Goal: Communication & Community: Answer question/provide support

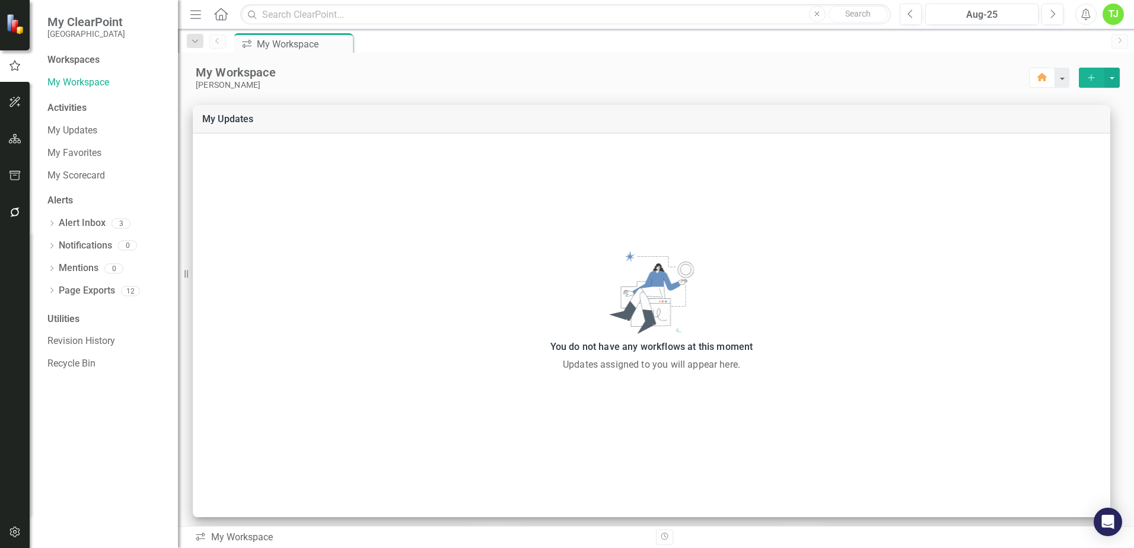
click at [198, 13] on icon "Menu" at bounding box center [195, 14] width 15 height 12
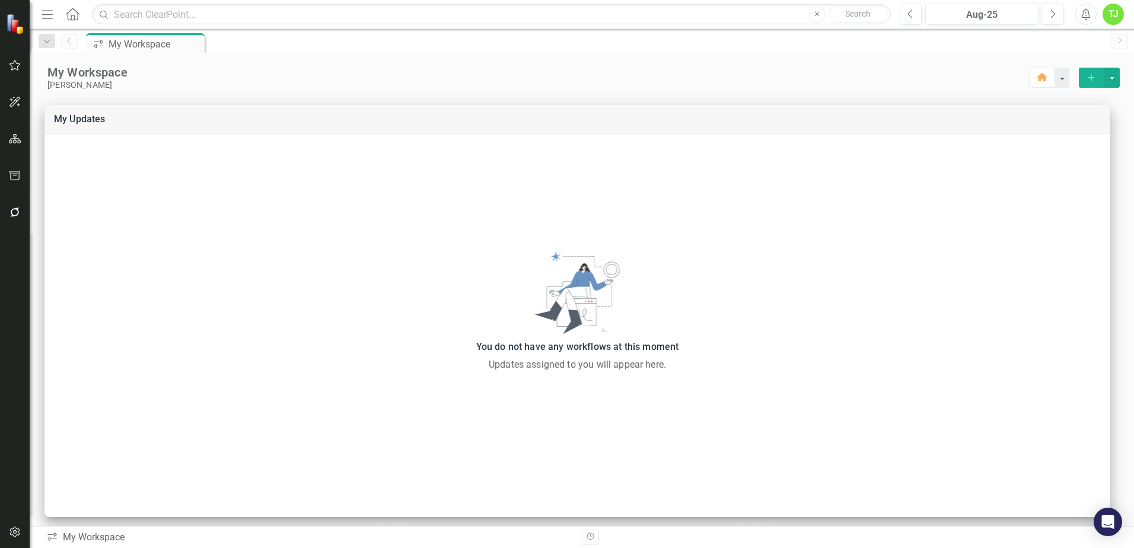
click at [68, 13] on icon at bounding box center [73, 14] width 14 height 12
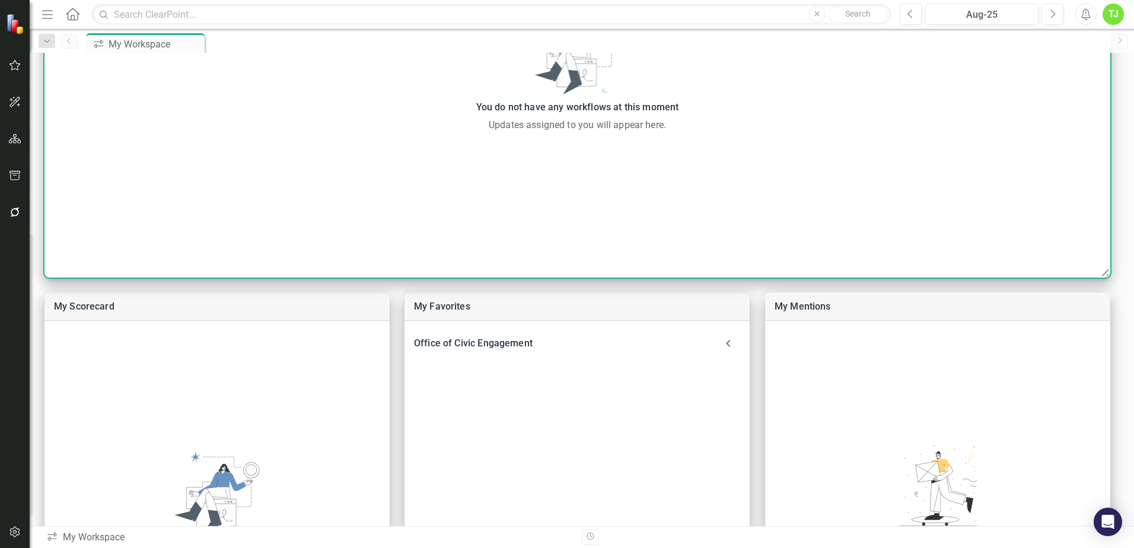
scroll to position [297, 0]
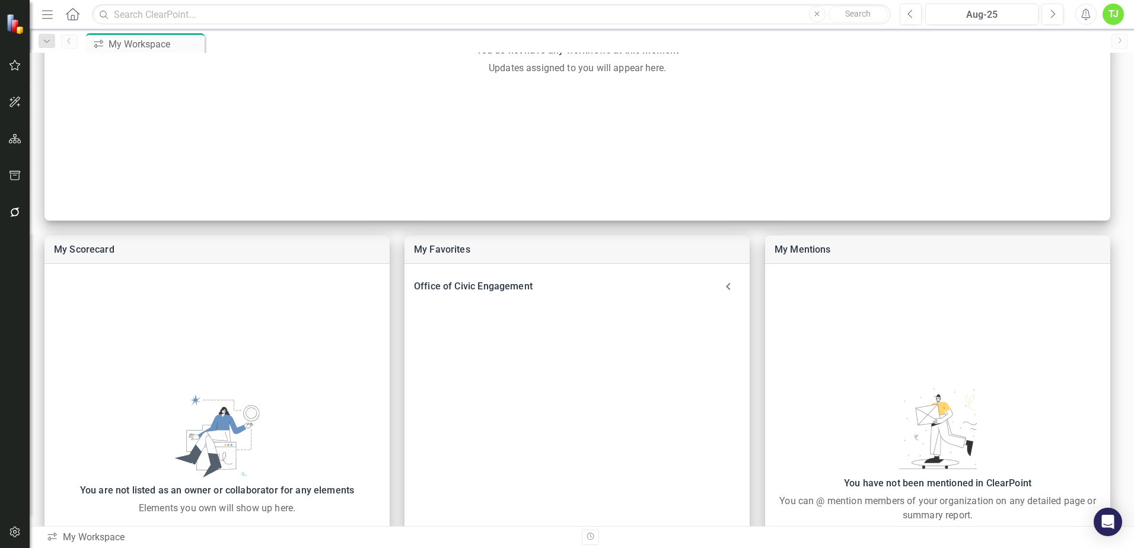
click at [78, 14] on icon at bounding box center [73, 14] width 14 height 12
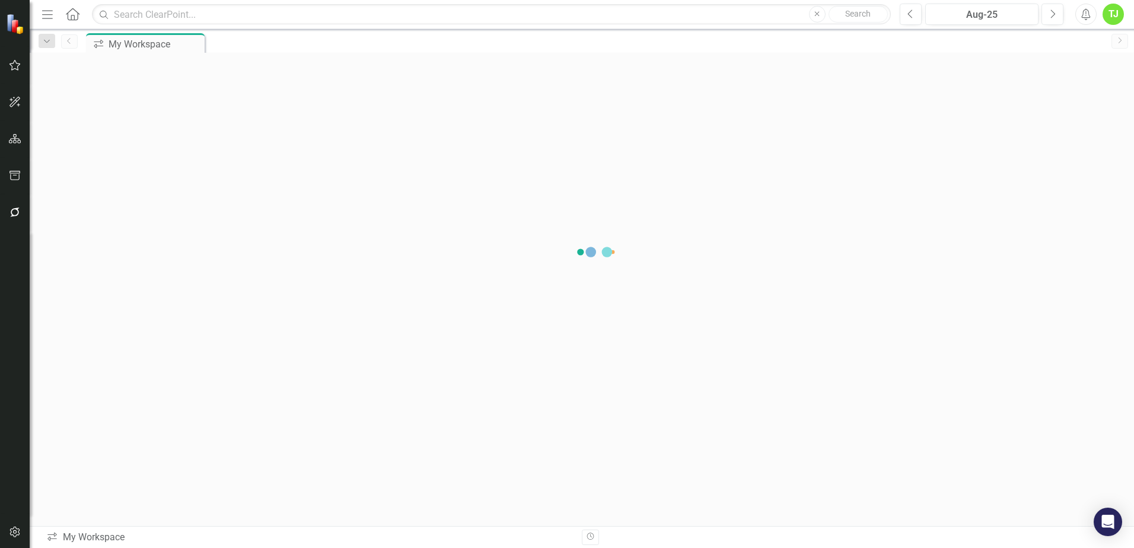
scroll to position [84, 0]
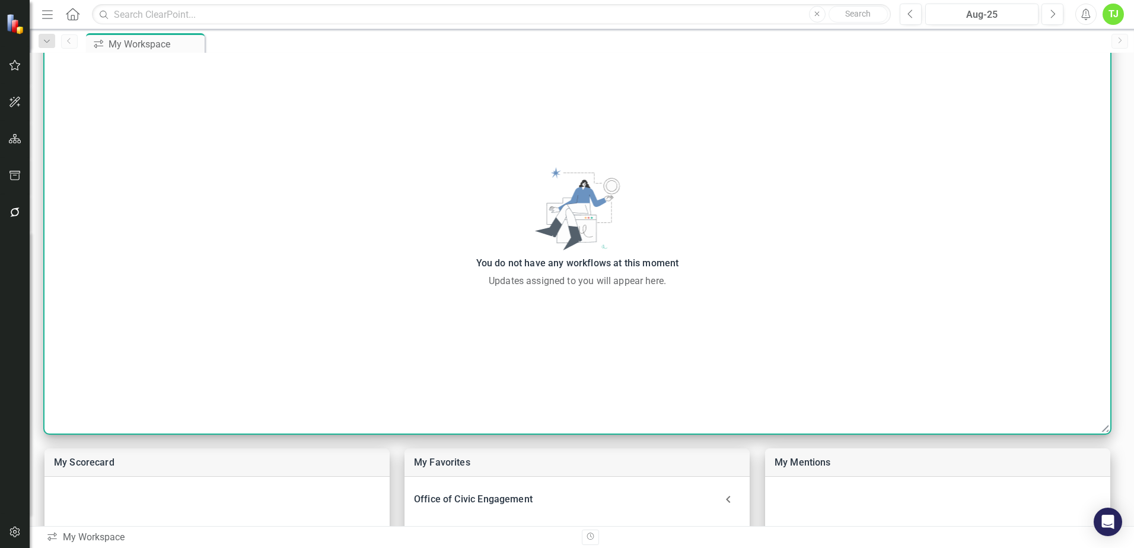
click at [301, 246] on div "You do not have any workflows at this moment Updates assigned to you will appea…" at bounding box center [577, 227] width 1066 height 121
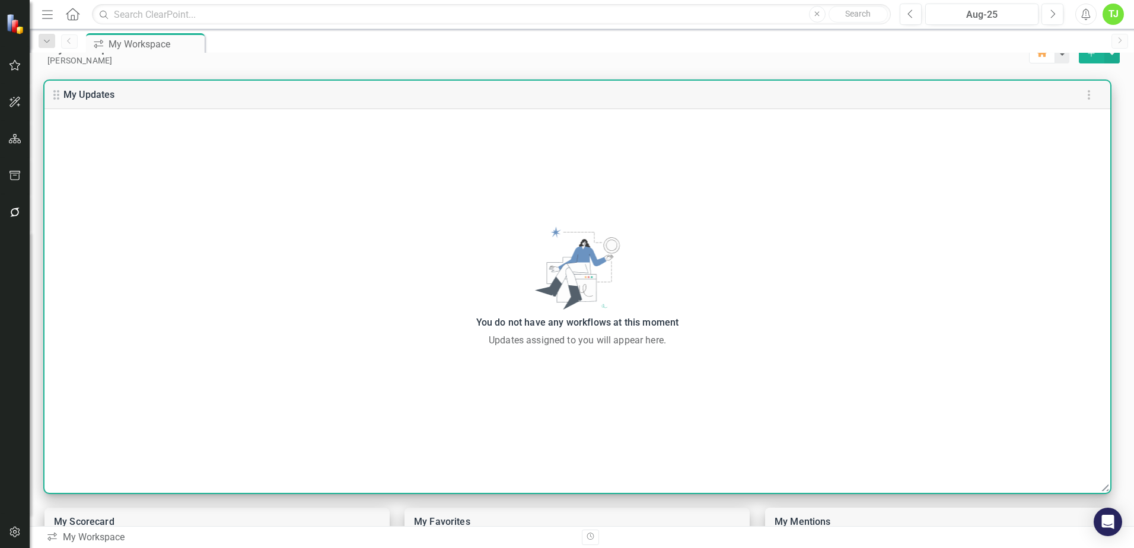
scroll to position [0, 0]
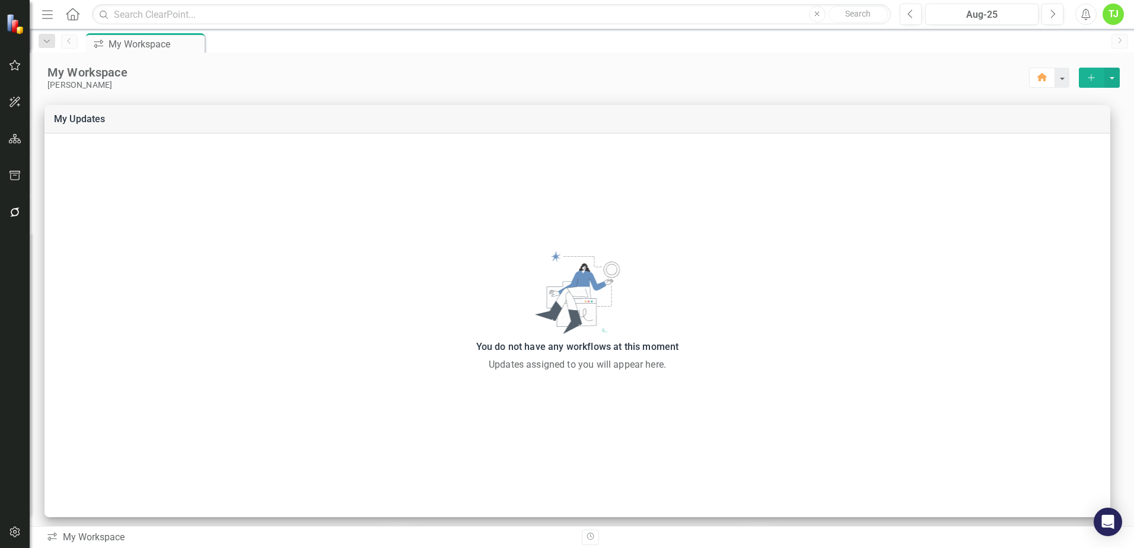
click at [1086, 13] on icon "Alerts" at bounding box center [1085, 14] width 12 height 12
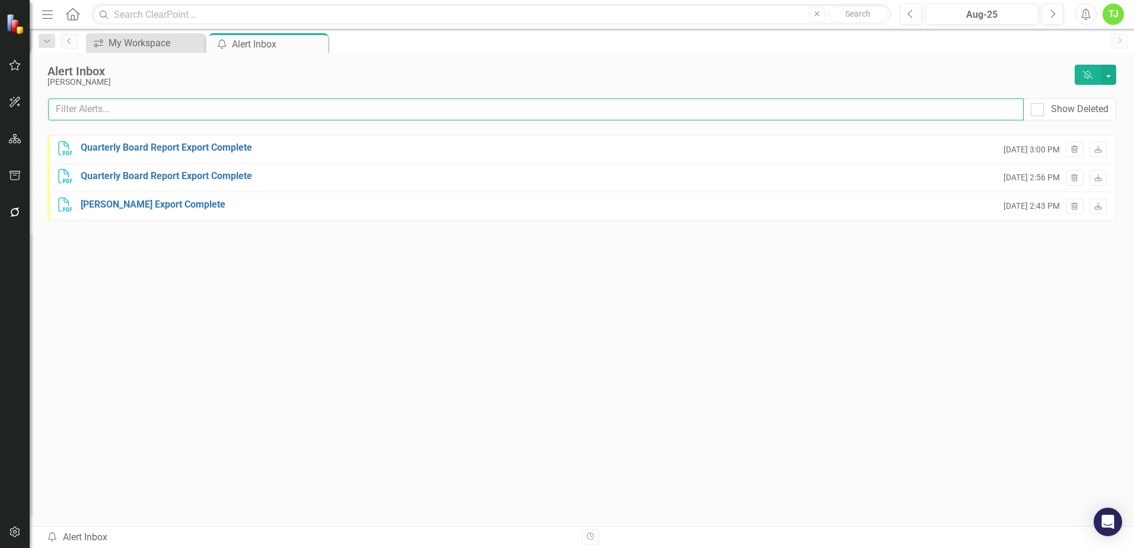
click at [92, 107] on input "text" at bounding box center [536, 109] width 976 height 22
click at [1105, 18] on div "TJ" at bounding box center [1112, 14] width 21 height 21
click at [1118, 12] on div "TJ" at bounding box center [1112, 14] width 21 height 21
click at [1117, 11] on div "TJ" at bounding box center [1112, 14] width 21 height 21
click at [46, 17] on icon "Menu" at bounding box center [47, 14] width 15 height 12
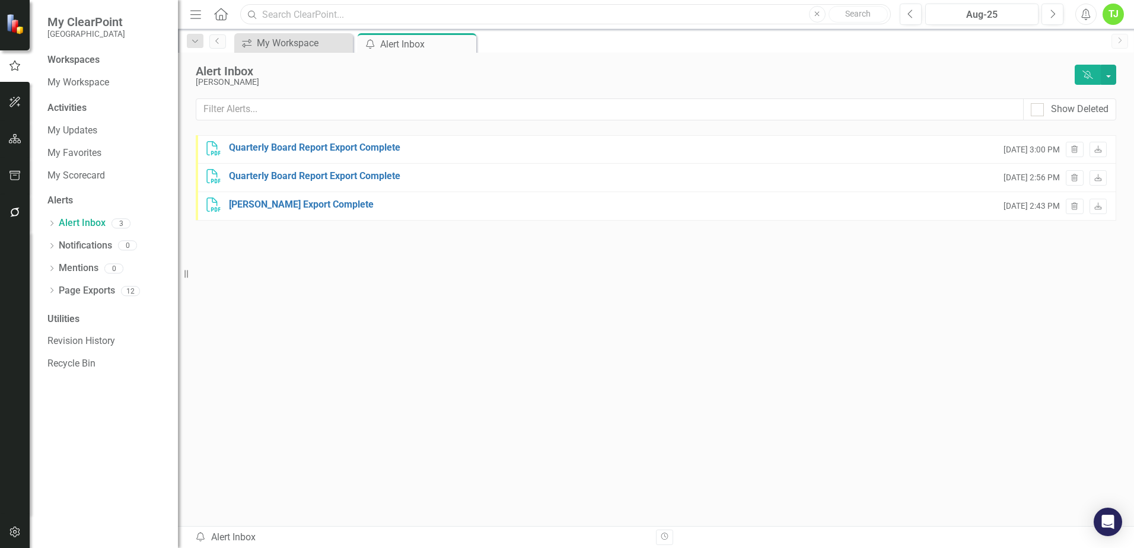
click at [327, 9] on input "text" at bounding box center [565, 14] width 651 height 21
type input "users"
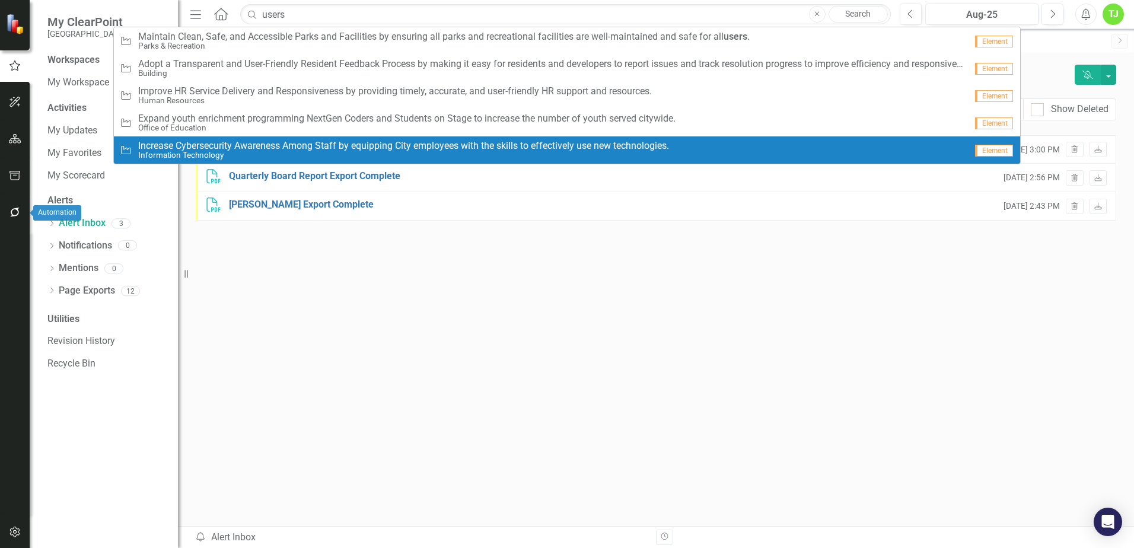
click at [12, 213] on icon "button" at bounding box center [14, 212] width 9 height 9
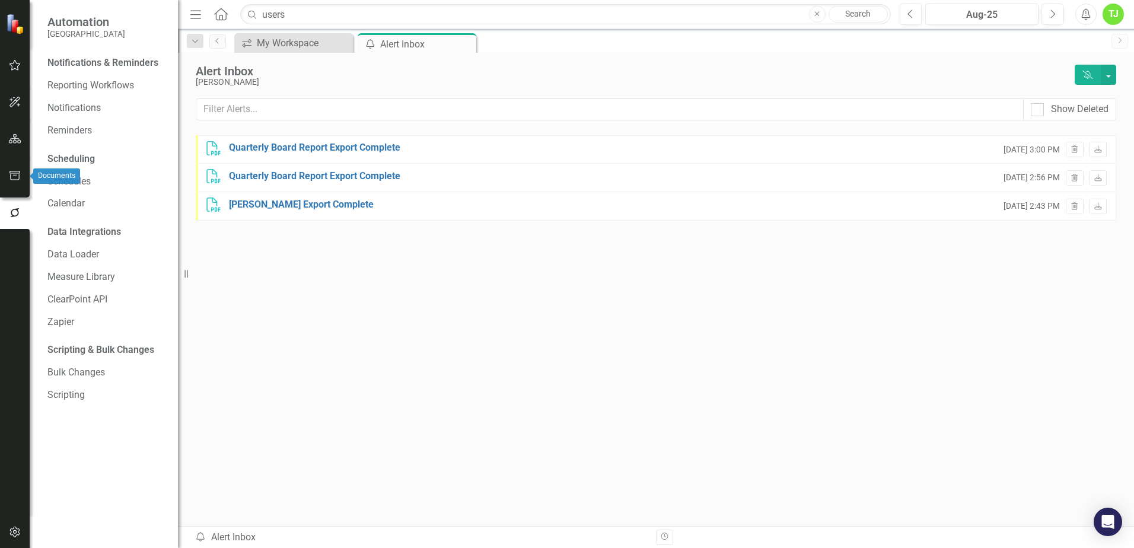
click at [13, 173] on icon "button" at bounding box center [15, 175] width 12 height 9
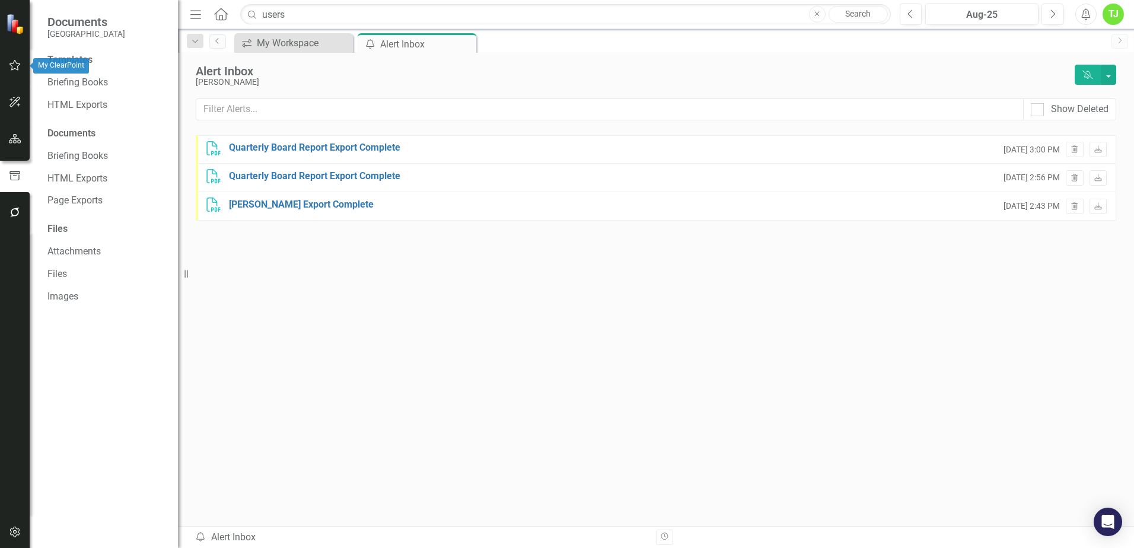
click at [17, 68] on icon "button" at bounding box center [15, 64] width 12 height 9
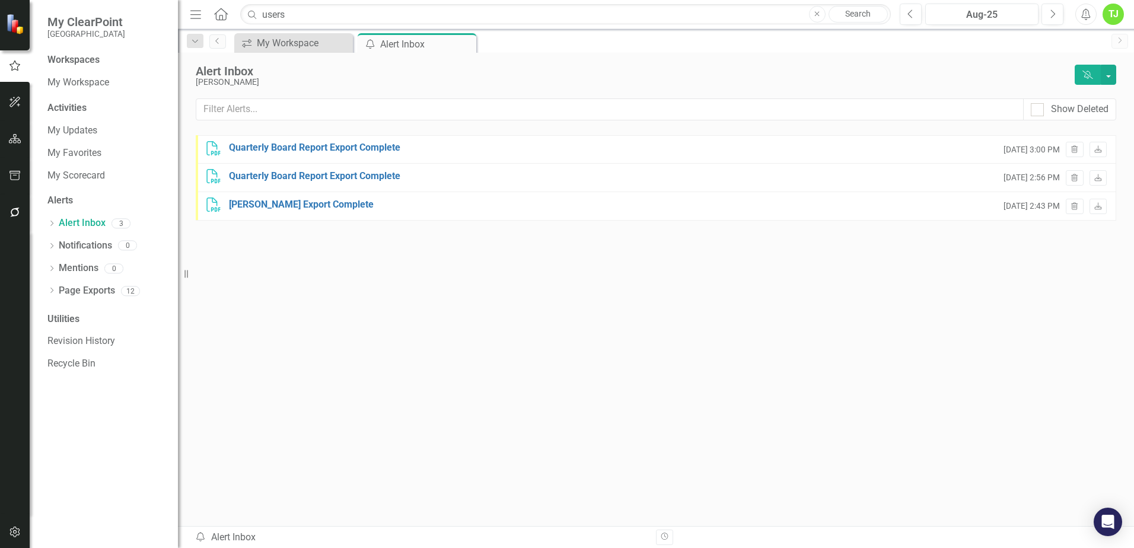
click at [1122, 17] on div "TJ" at bounding box center [1112, 14] width 21 height 21
click at [1076, 126] on link "Settings System Setup" at bounding box center [1076, 126] width 94 height 22
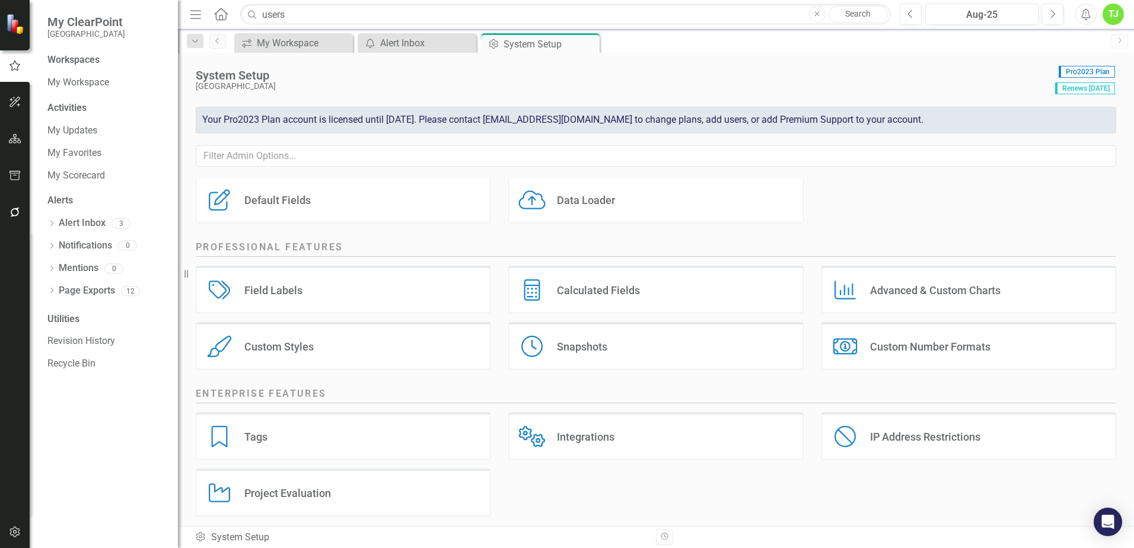
scroll to position [153, 0]
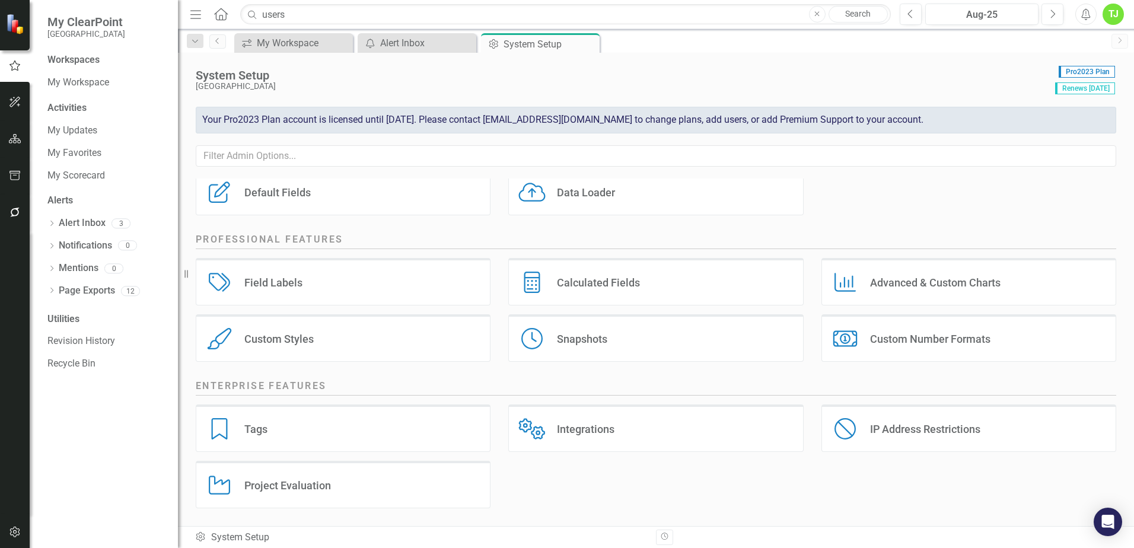
click at [1121, 18] on div "TJ" at bounding box center [1112, 14] width 21 height 21
click at [12, 534] on icon "button" at bounding box center [15, 531] width 12 height 9
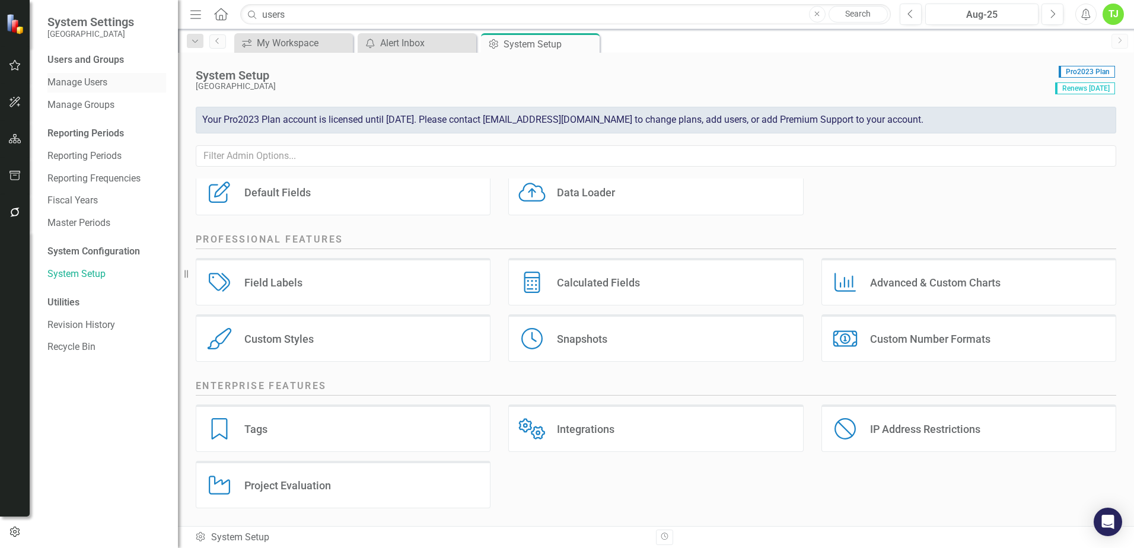
click at [86, 85] on link "Manage Users" at bounding box center [106, 83] width 119 height 14
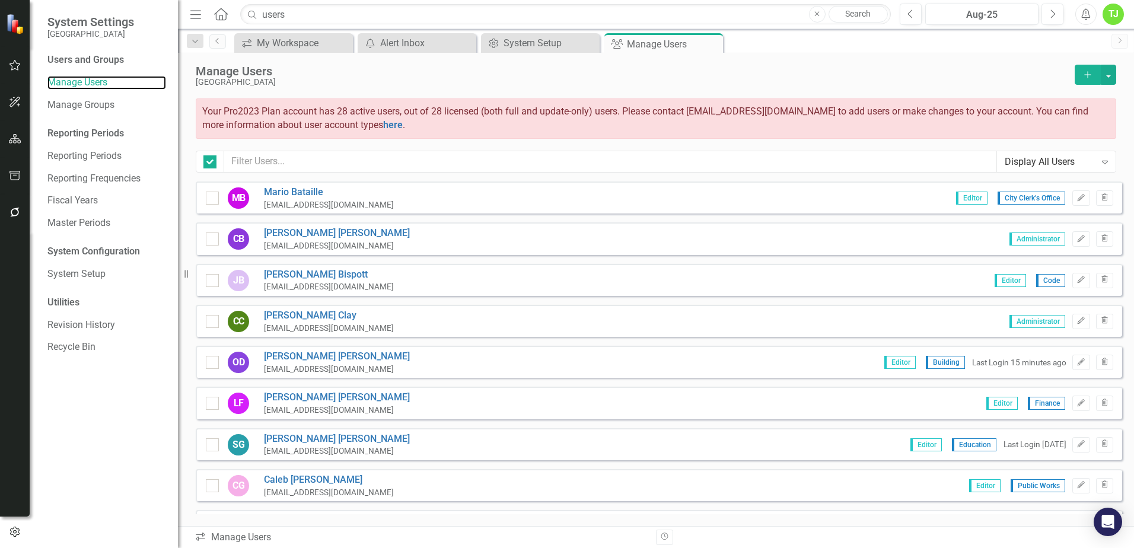
checkbox input "false"
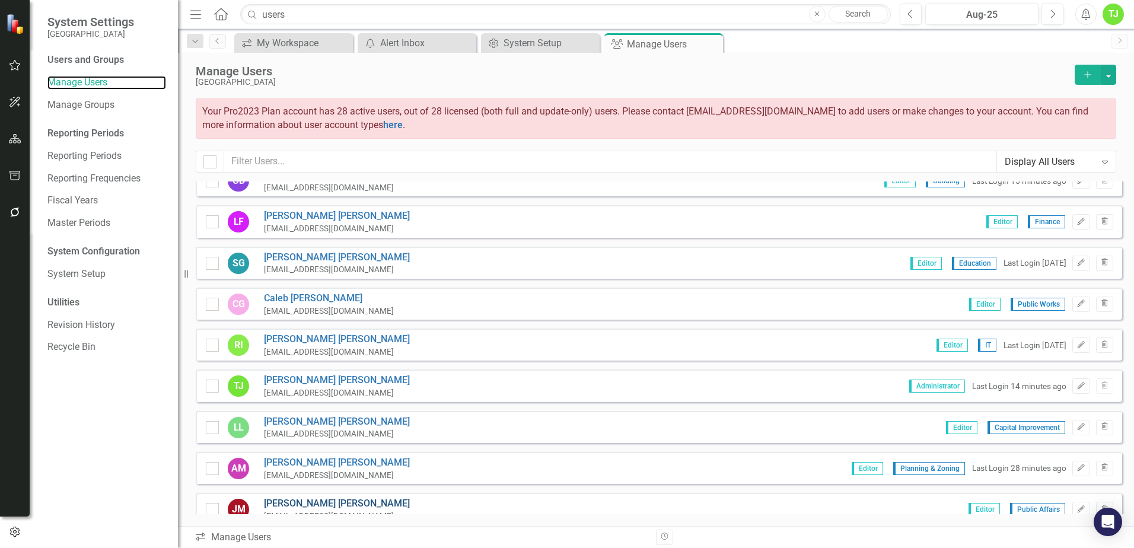
scroll to position [176, 0]
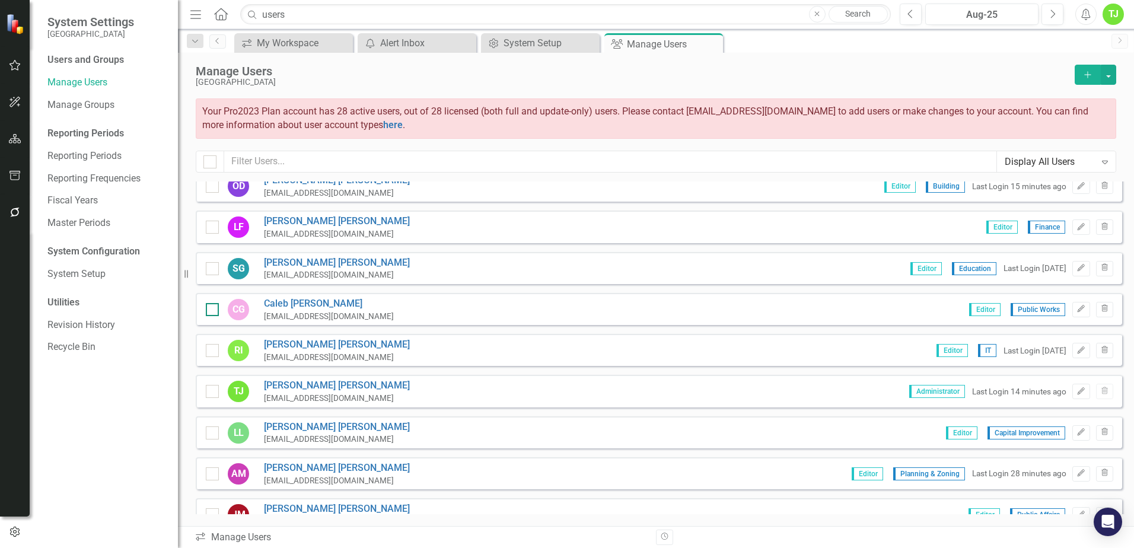
click at [212, 307] on input "checkbox" at bounding box center [210, 307] width 8 height 8
click at [215, 313] on div at bounding box center [212, 309] width 13 height 13
click at [213, 311] on input "checkbox" at bounding box center [210, 307] width 8 height 8
checkbox input "false"
click at [286, 301] on link "Caleb Gunter" at bounding box center [329, 304] width 130 height 14
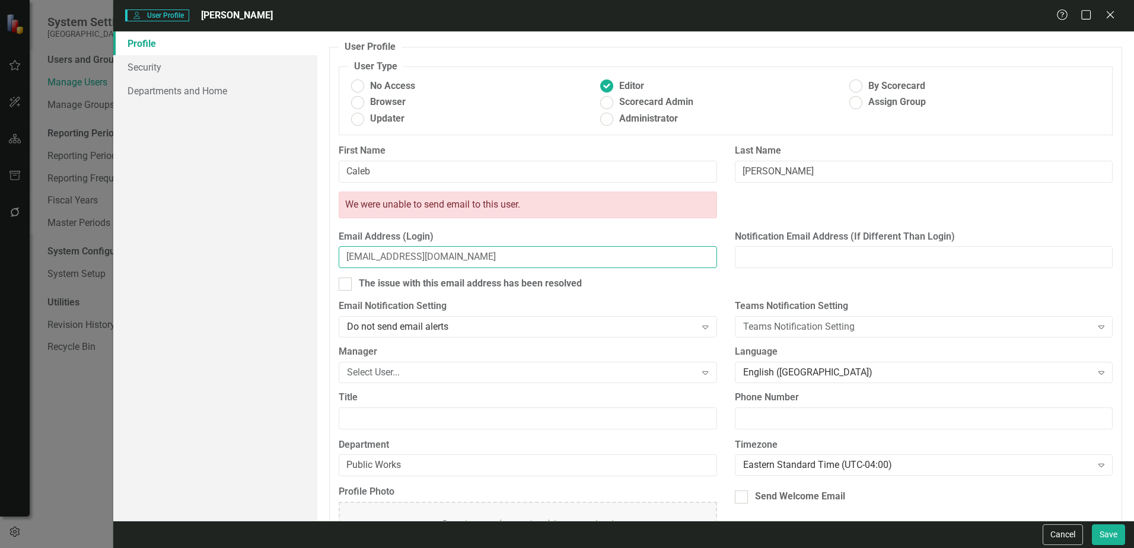
click at [350, 259] on input "pgunter@miamigardens-fl.gov" at bounding box center [528, 257] width 378 height 22
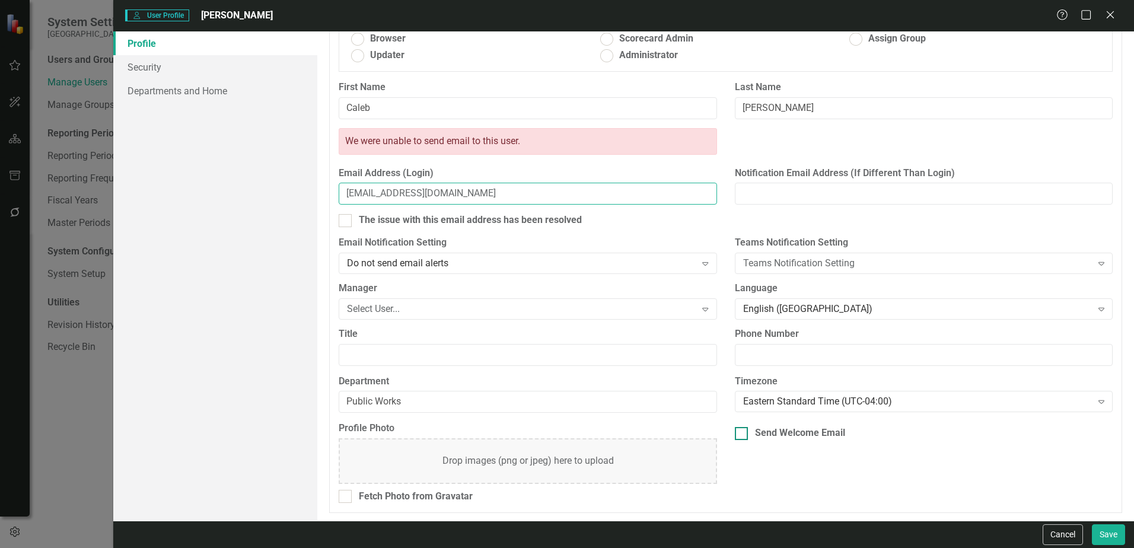
scroll to position [65, 0]
type input "[EMAIL_ADDRESS][DOMAIN_NAME]"
click at [1110, 537] on button "Save" at bounding box center [1108, 534] width 33 height 21
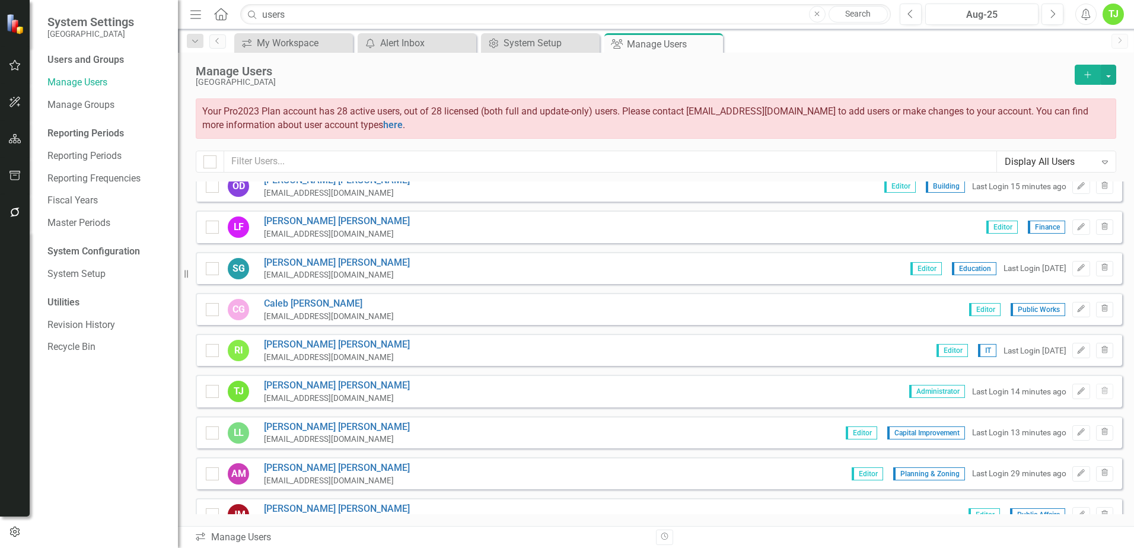
click at [297, 313] on div "[EMAIL_ADDRESS][DOMAIN_NAME]" at bounding box center [329, 316] width 130 height 11
click at [283, 305] on link "Caleb Gunter" at bounding box center [329, 304] width 130 height 14
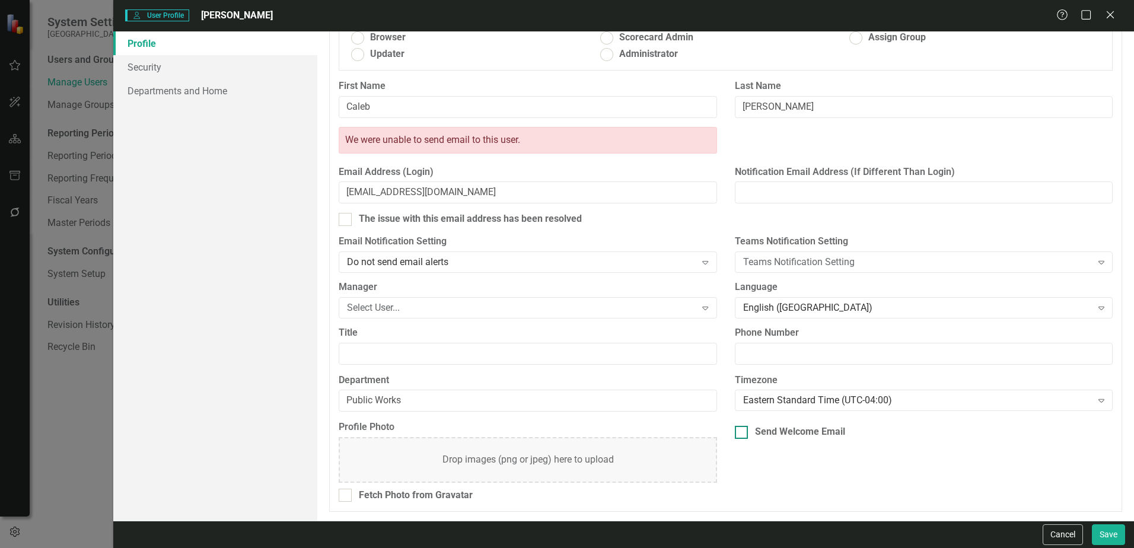
drag, startPoint x: 742, startPoint y: 430, endPoint x: 764, endPoint y: 437, distance: 23.1
click at [742, 430] on div at bounding box center [741, 432] width 13 height 13
click at [742, 430] on input "Send Welcome Email" at bounding box center [739, 430] width 8 height 8
checkbox input "true"
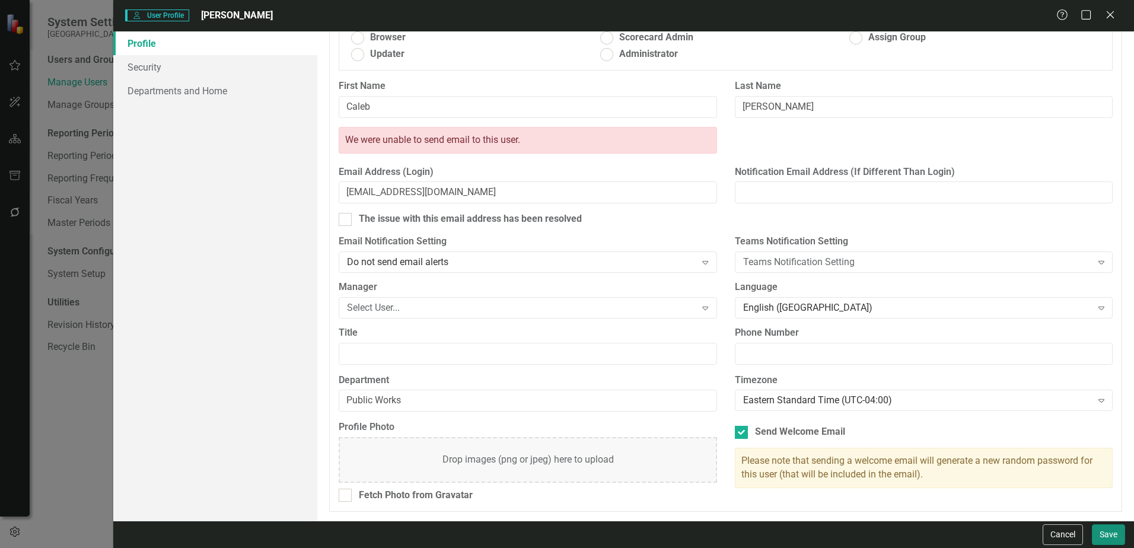
click at [1103, 538] on button "Save" at bounding box center [1108, 534] width 33 height 21
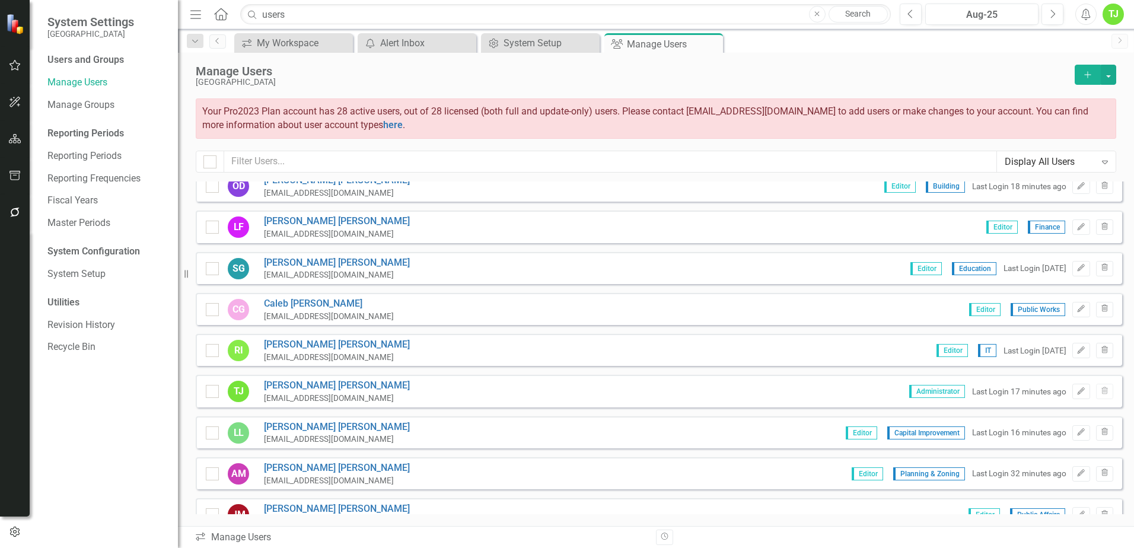
scroll to position [117, 0]
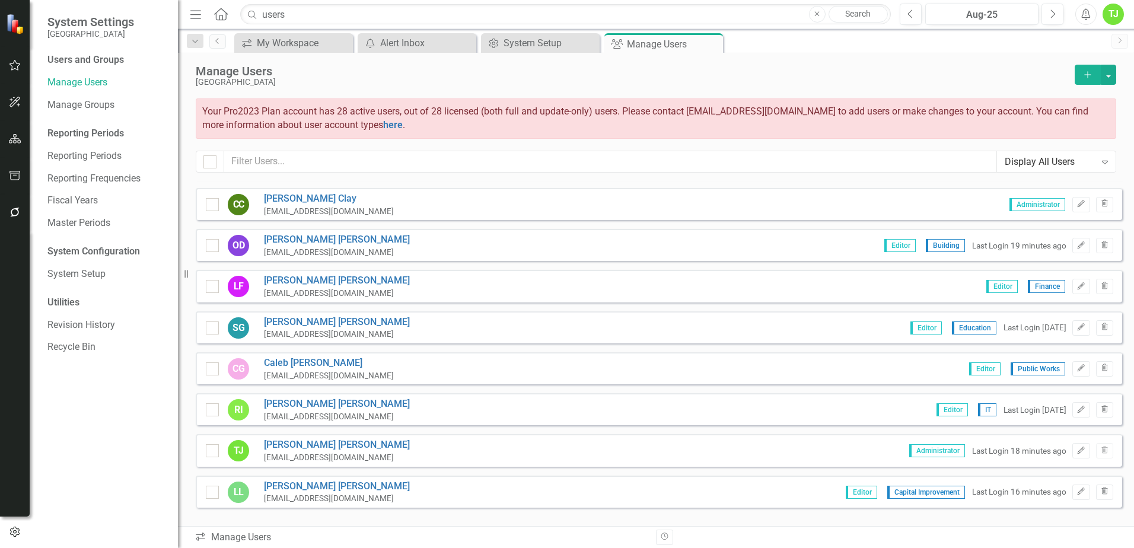
click at [60, 443] on div "Users and Groups Manage Users Manage Groups Reporting Periods Reporting Periods…" at bounding box center [104, 300] width 148 height 495
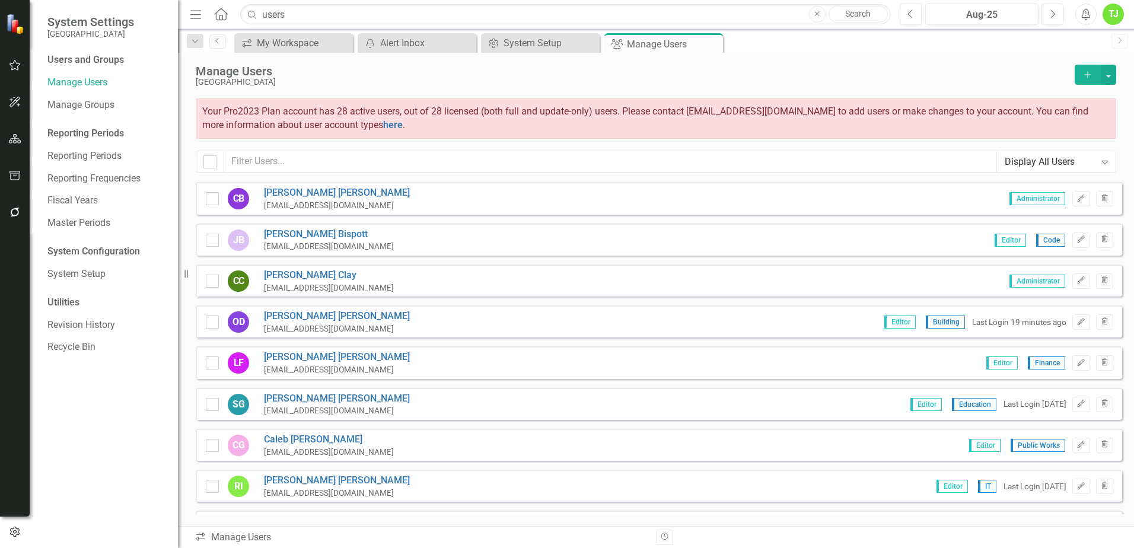
scroll to position [59, 0]
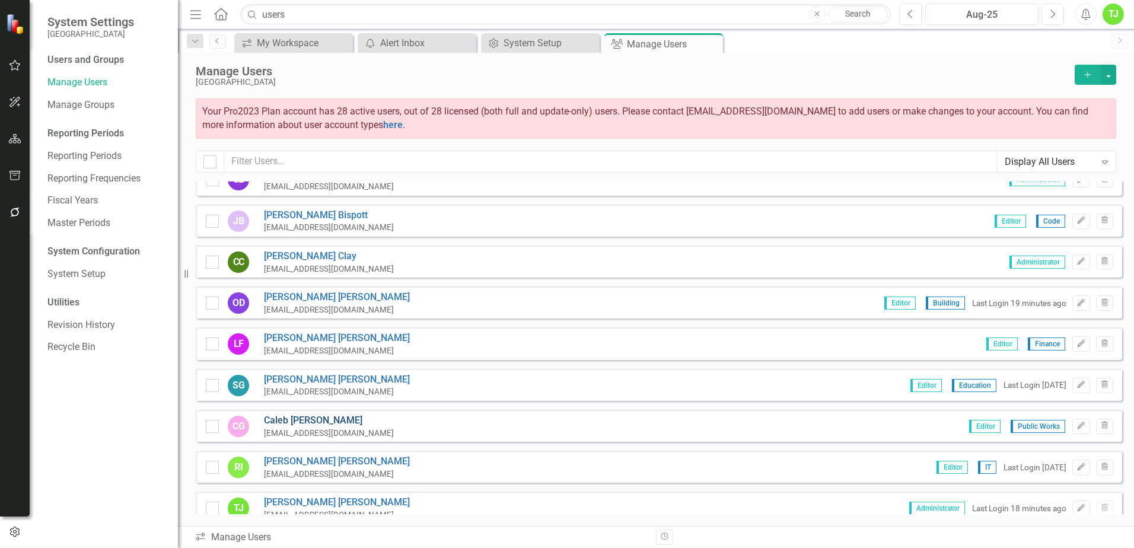
click at [294, 419] on link "Caleb Gunter" at bounding box center [329, 421] width 130 height 14
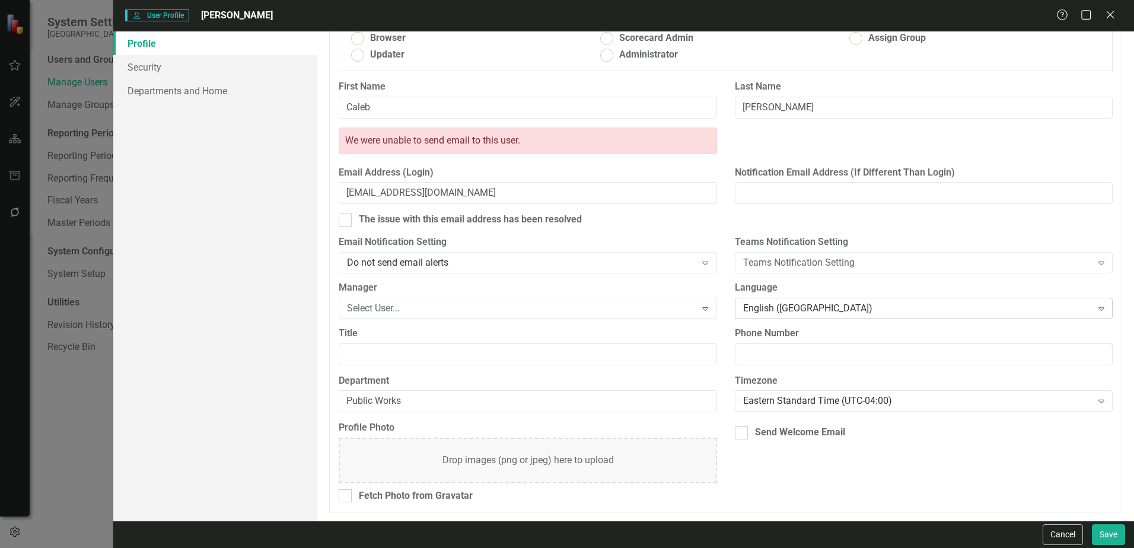
scroll to position [65, 0]
click at [737, 432] on input "Send Welcome Email" at bounding box center [739, 430] width 8 height 8
checkbox input "true"
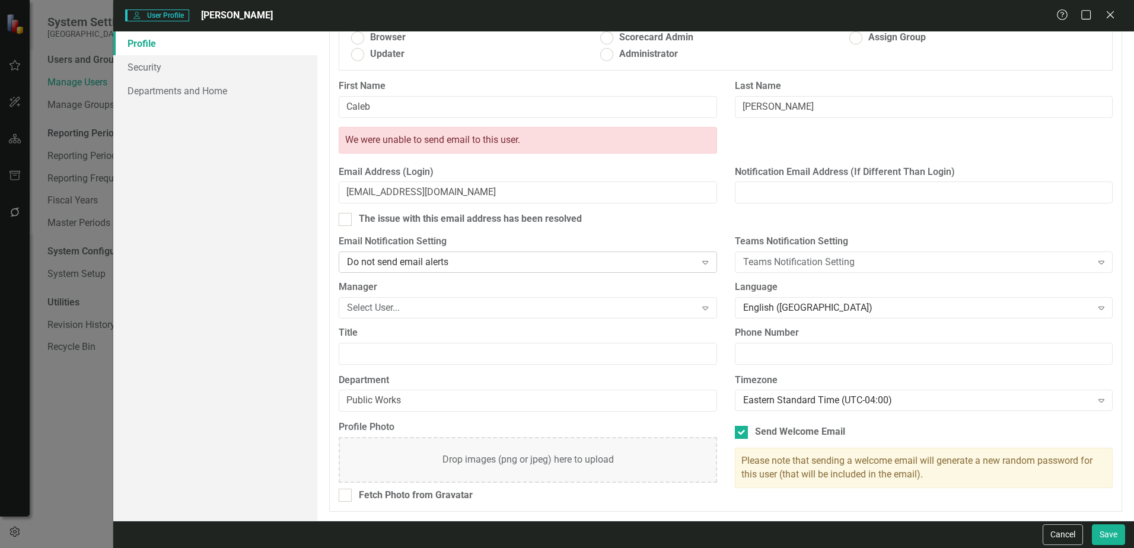
click at [703, 268] on div "Expand" at bounding box center [704, 262] width 21 height 19
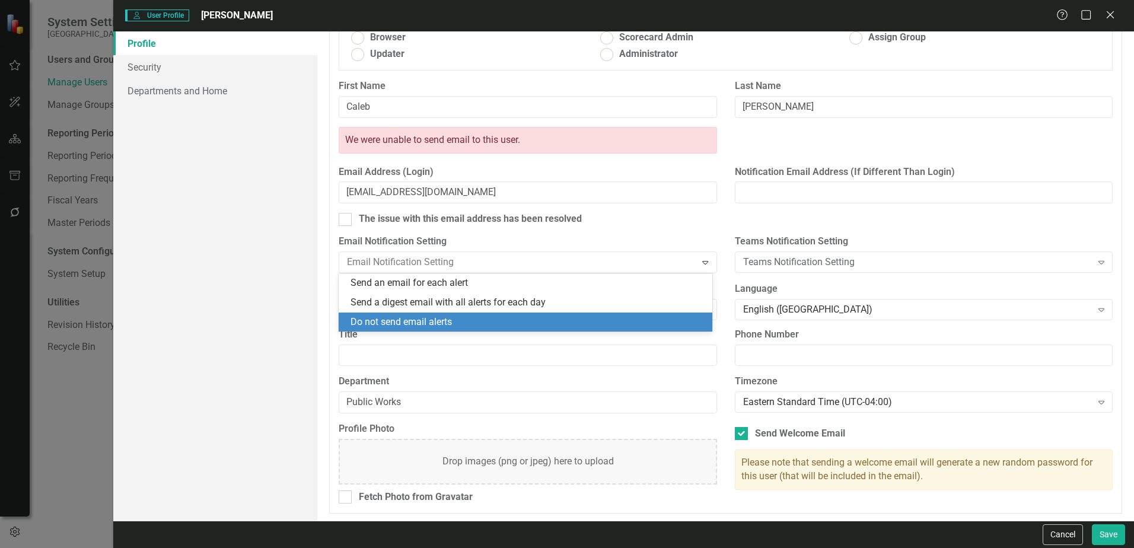
click at [480, 319] on div "Do not send email alerts" at bounding box center [527, 322] width 355 height 14
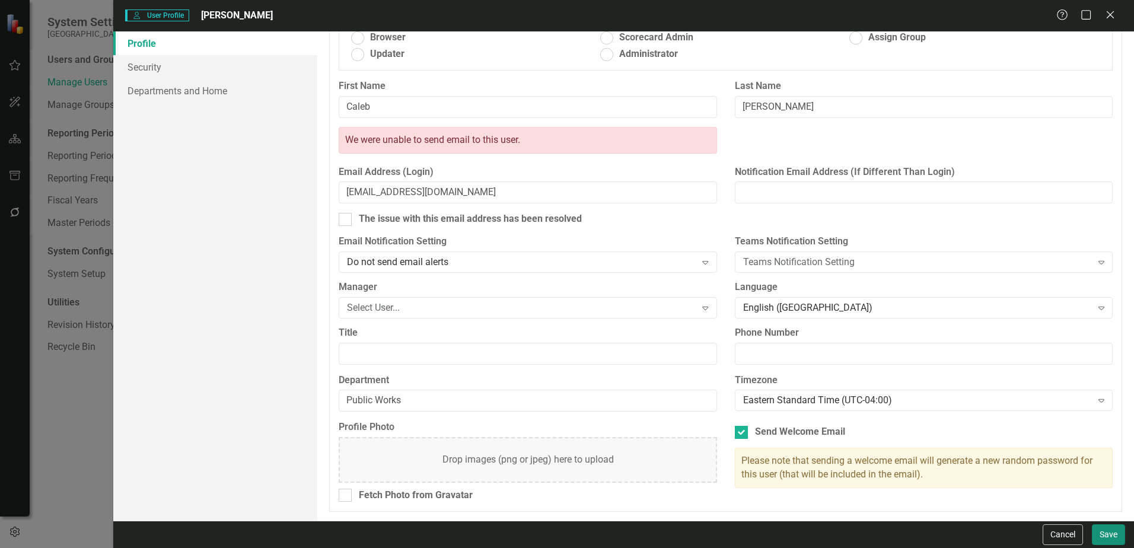
click at [1121, 534] on button "Save" at bounding box center [1108, 534] width 33 height 21
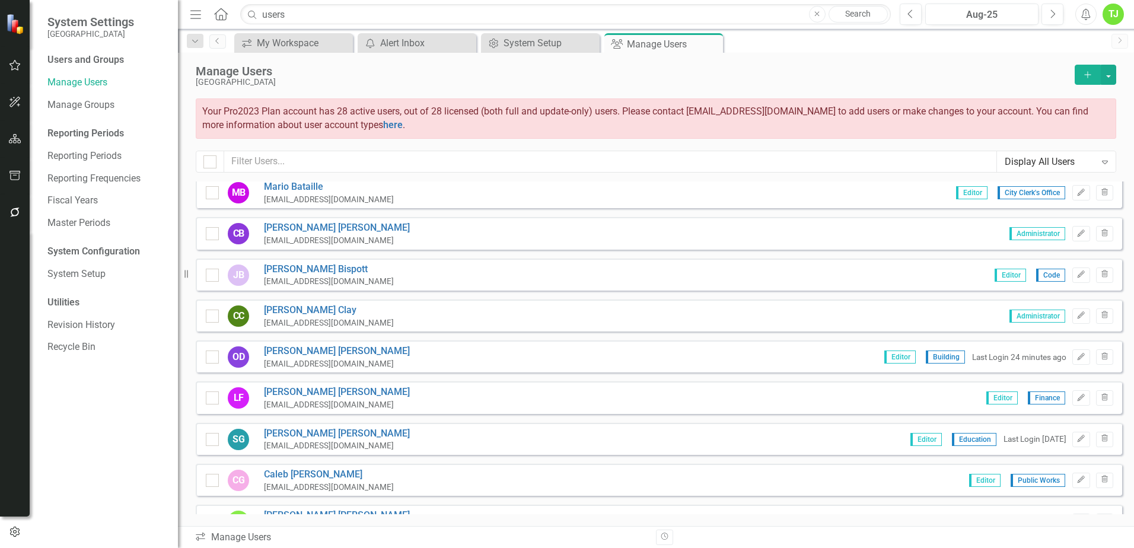
scroll to position [0, 0]
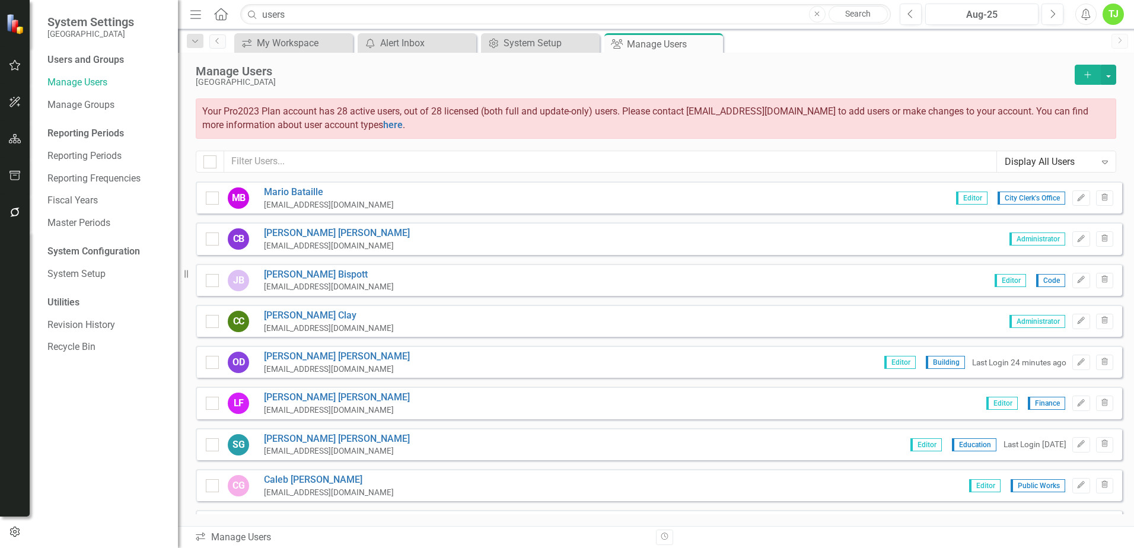
click at [95, 514] on div "Users and Groups Manage Users Manage Groups Reporting Periods Reporting Periods…" at bounding box center [104, 300] width 148 height 495
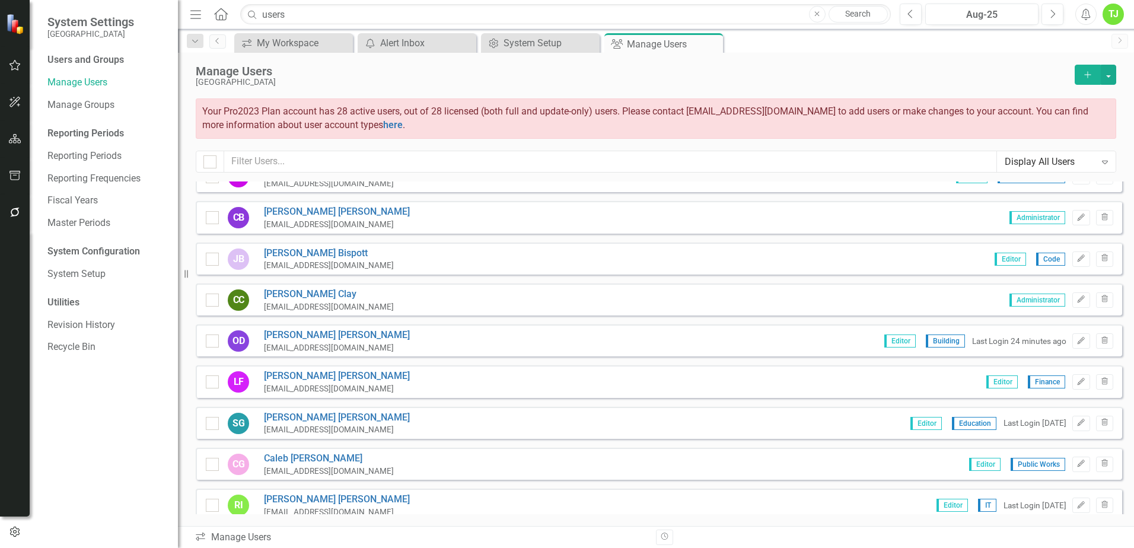
scroll to position [59, 0]
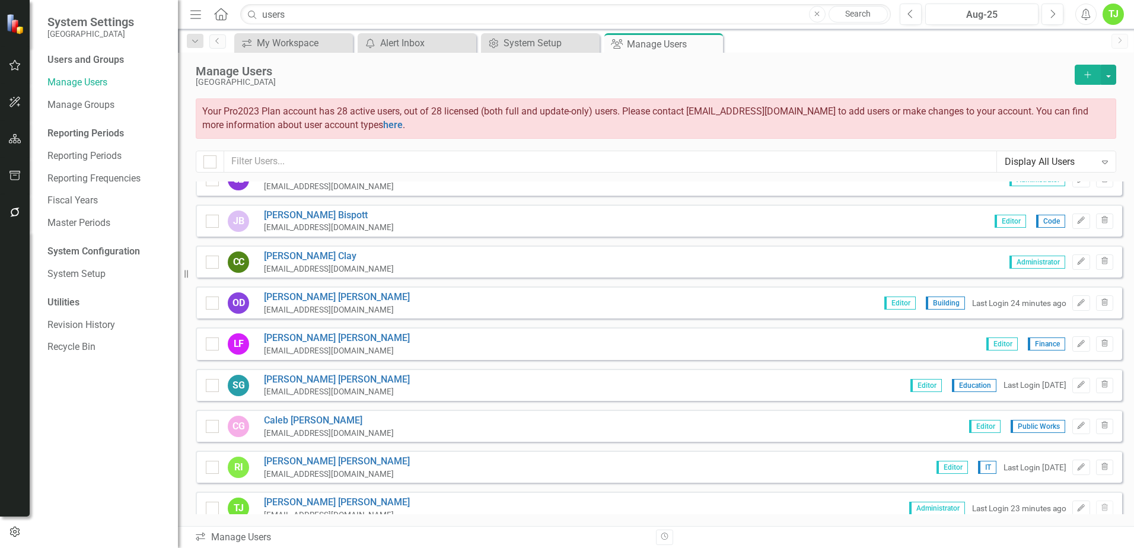
click at [1118, 12] on div "TJ" at bounding box center [1112, 14] width 21 height 21
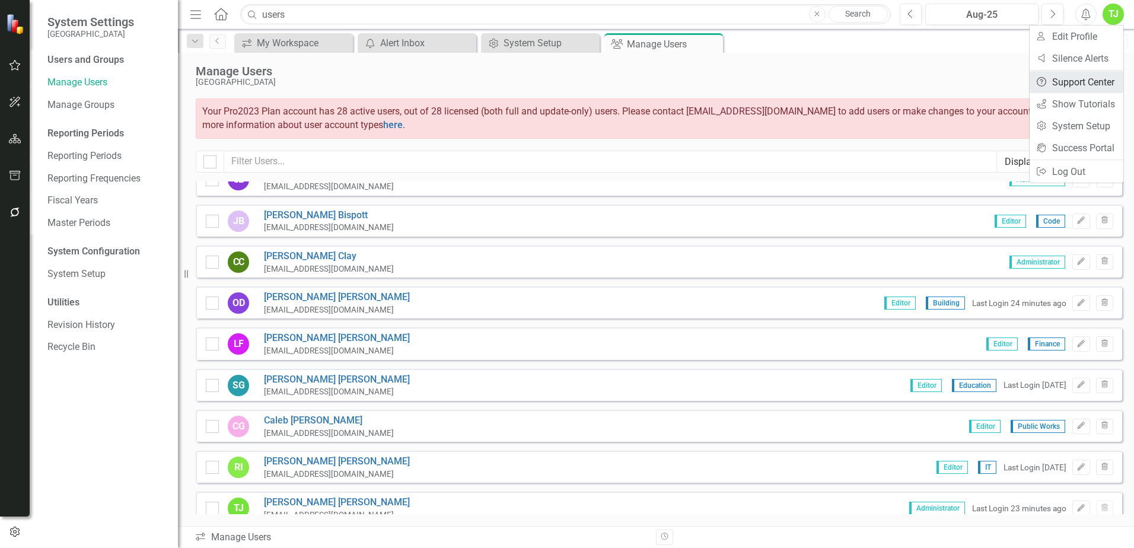
click at [1075, 81] on link "Help Support Center" at bounding box center [1076, 82] width 94 height 22
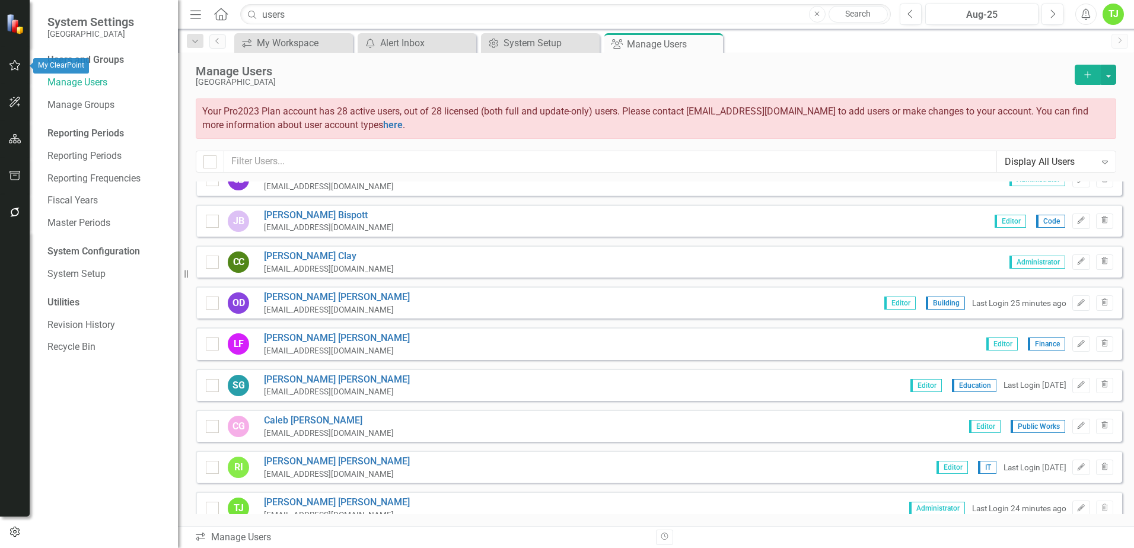
click at [11, 62] on icon "button" at bounding box center [15, 64] width 12 height 9
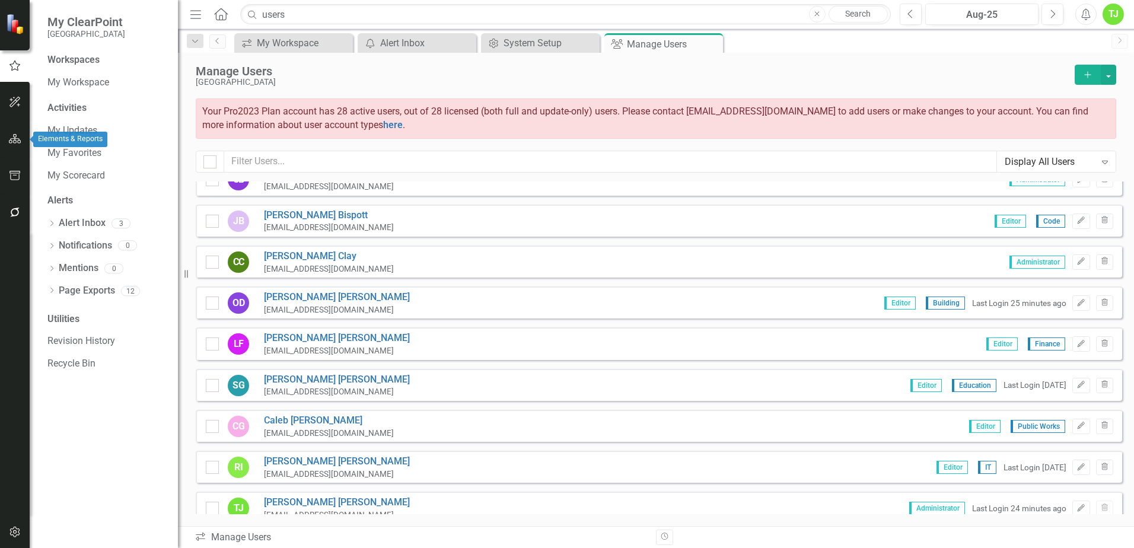
click at [12, 145] on button "button" at bounding box center [15, 139] width 27 height 25
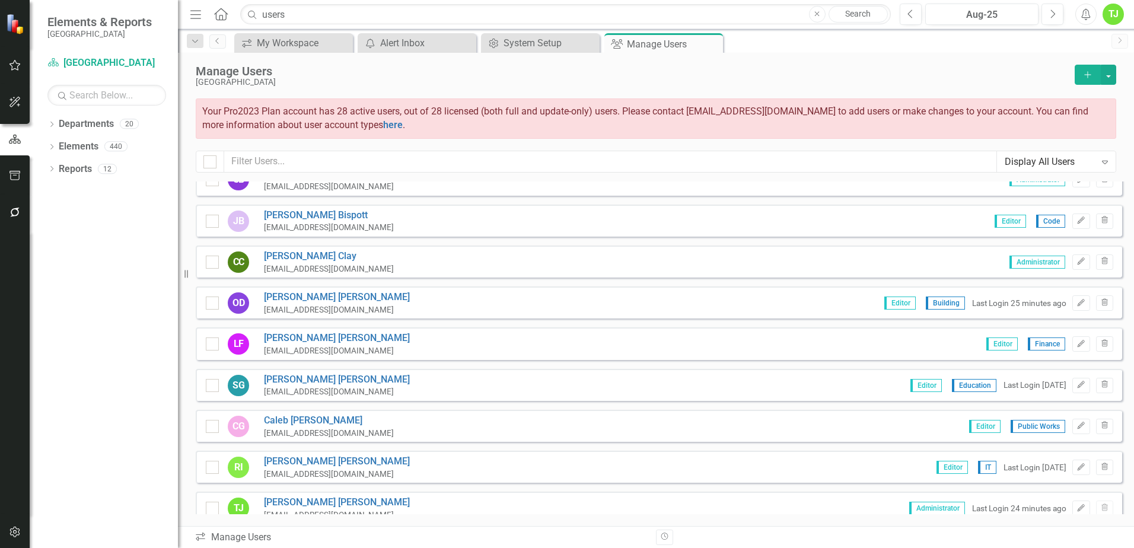
click at [13, 137] on icon "button" at bounding box center [14, 139] width 13 height 11
click at [79, 120] on link "Departments" at bounding box center [86, 124] width 55 height 14
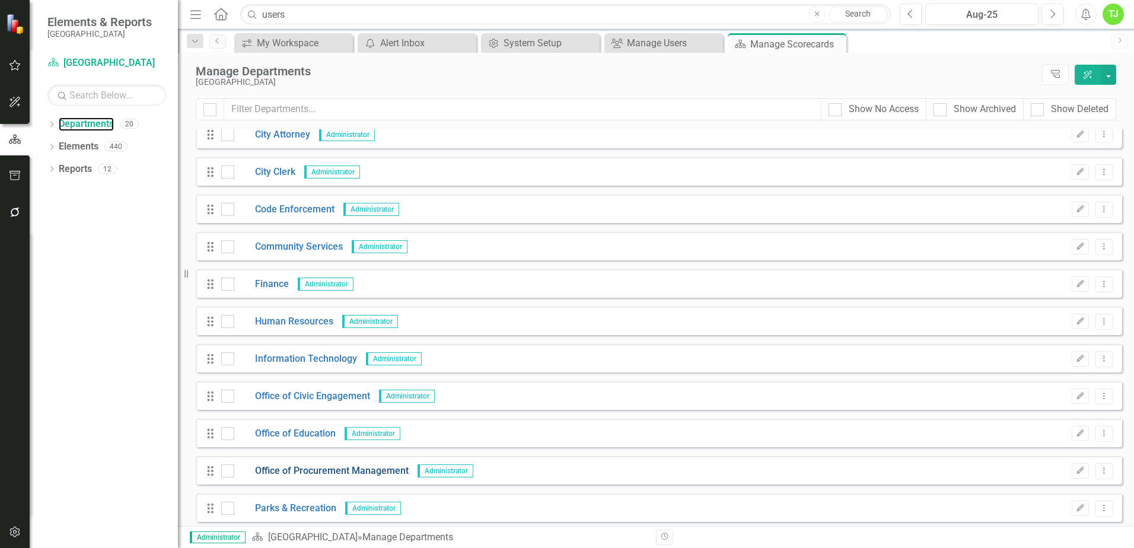
scroll to position [178, 0]
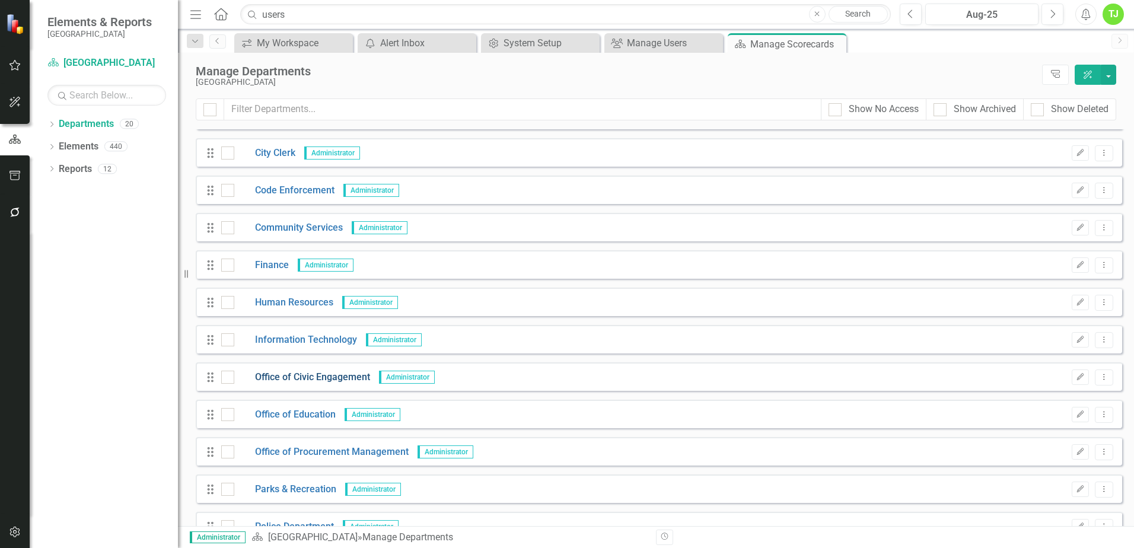
click at [295, 378] on link "Office of Civic Engagement" at bounding box center [302, 378] width 136 height 14
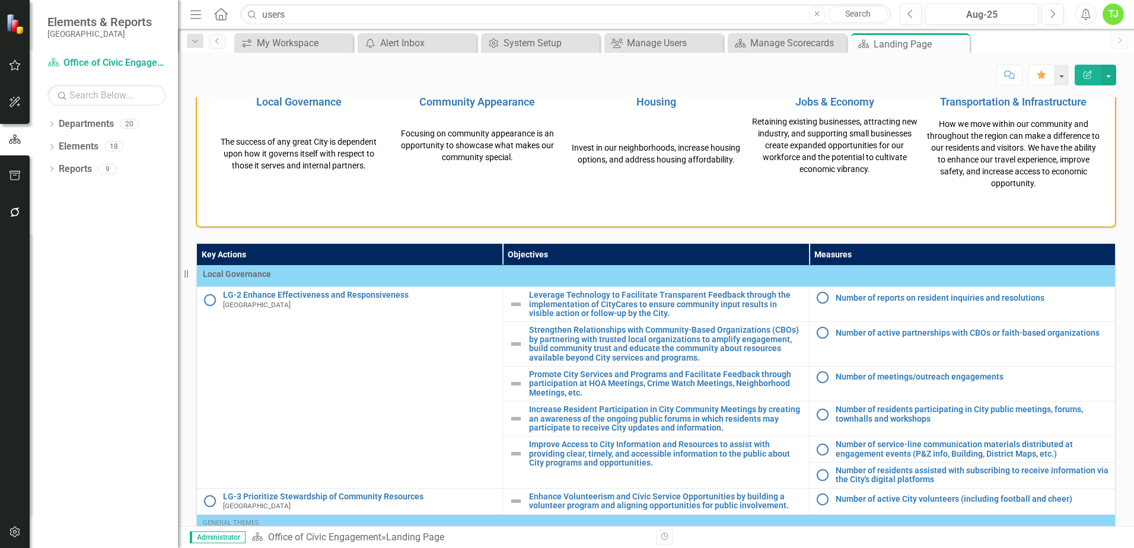
scroll to position [611, 0]
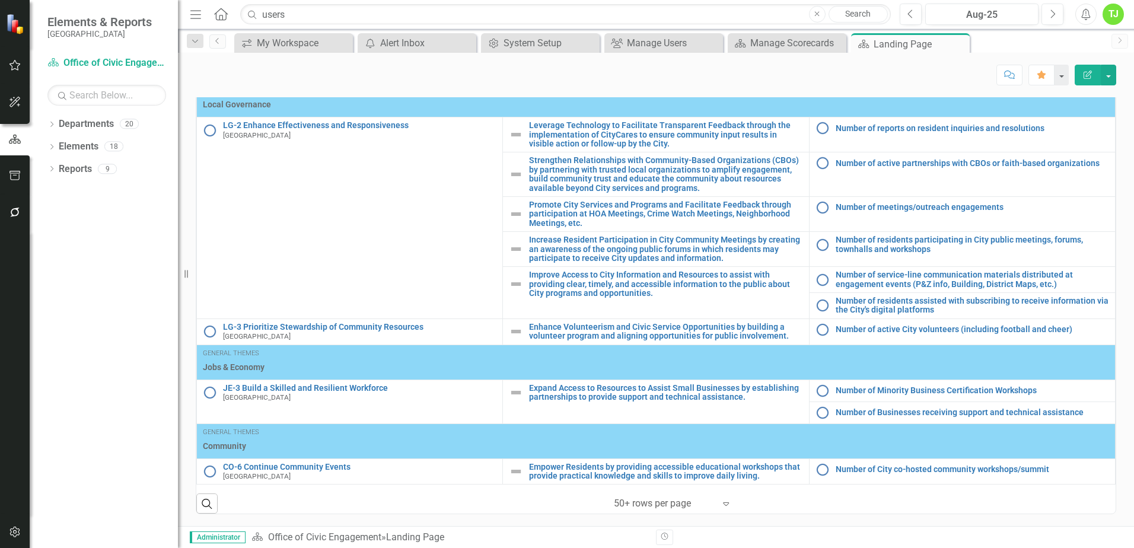
drag, startPoint x: 1015, startPoint y: 511, endPoint x: 997, endPoint y: 513, distance: 17.9
click at [1009, 513] on div "Search ‹ Previous 1 (current) › Next 50+ rows per page Expand" at bounding box center [655, 498] width 919 height 29
drag, startPoint x: 830, startPoint y: 527, endPoint x: 839, endPoint y: 530, distance: 9.8
click at [830, 528] on div "Administrator Department Office of Civic Engagement » Landing Page Revision His…" at bounding box center [656, 537] width 956 height 22
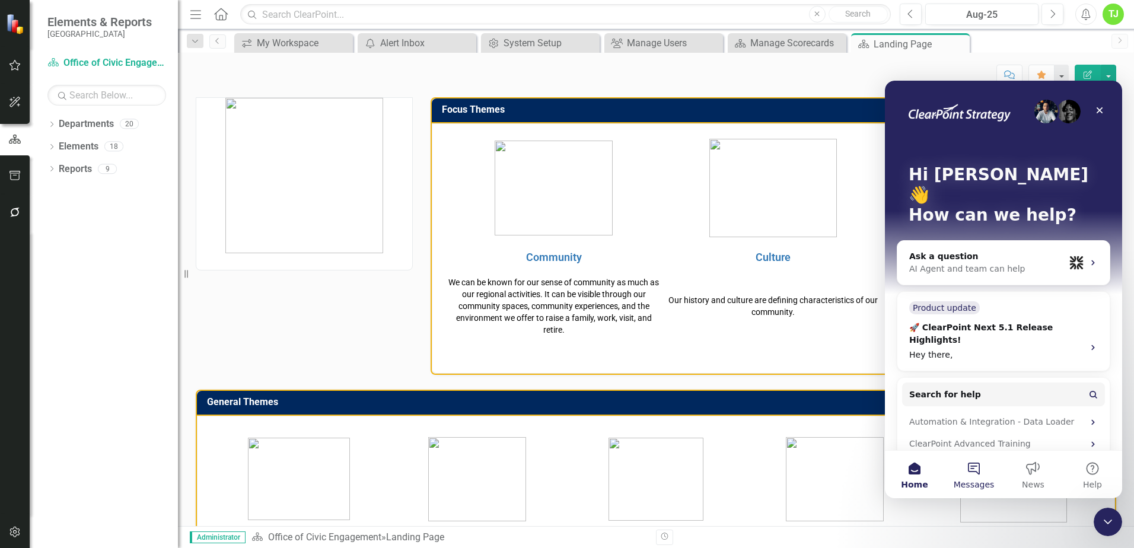
click at [971, 482] on span "Messages" at bounding box center [974, 484] width 41 height 8
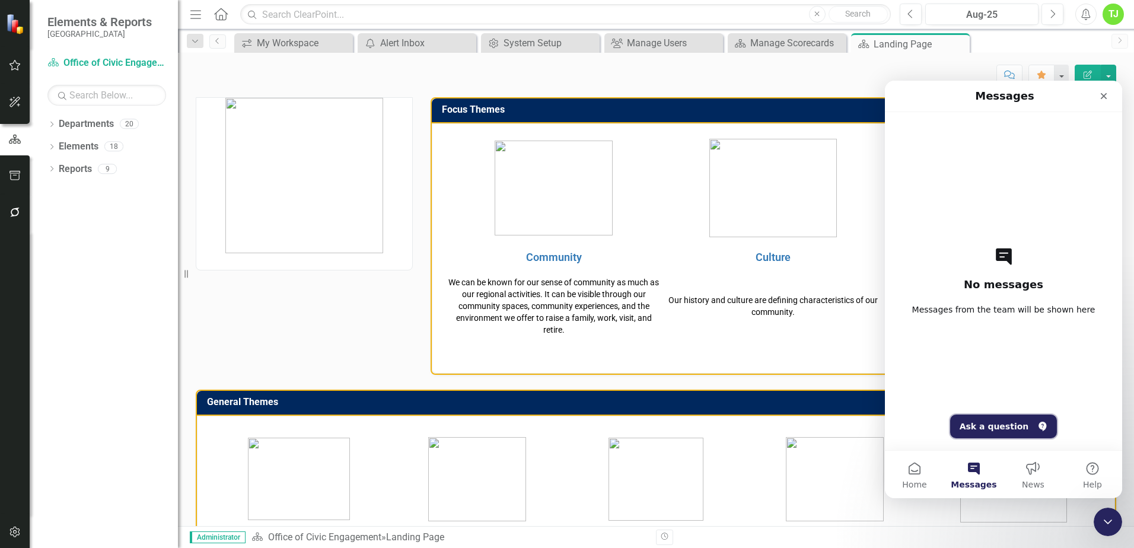
click at [994, 423] on button "Ask a question" at bounding box center [1003, 427] width 107 height 24
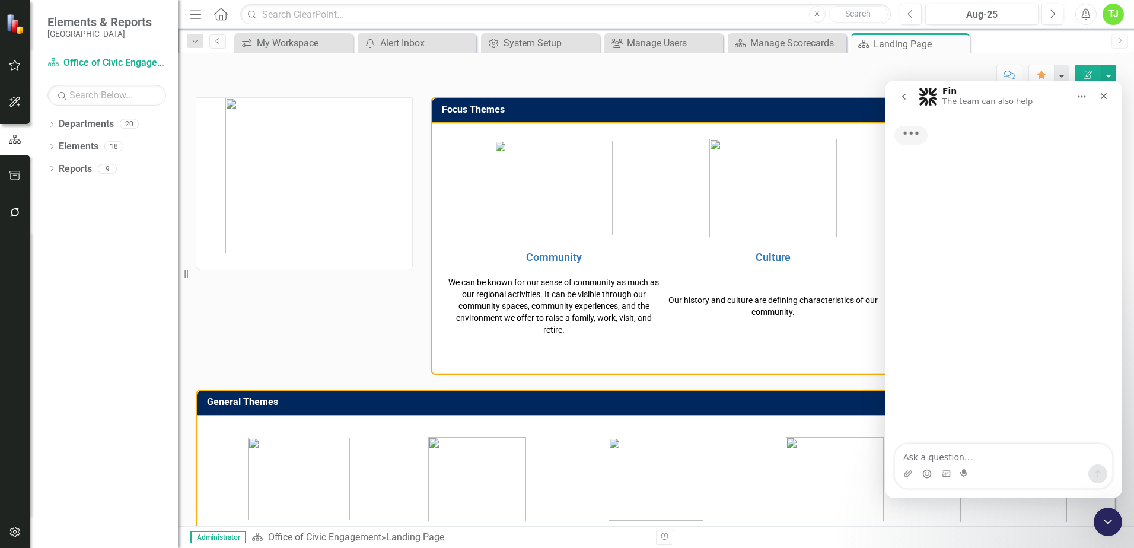
click at [946, 461] on textarea "Ask a question…" at bounding box center [1003, 454] width 217 height 20
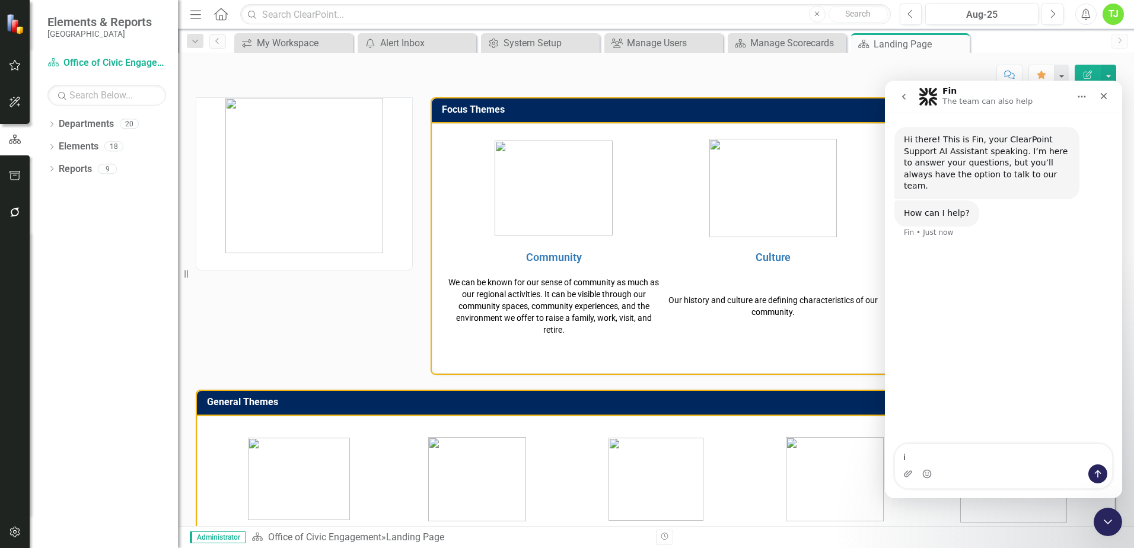
type textarea "i"
type textarea "i sent an welcome email but user did not receive"
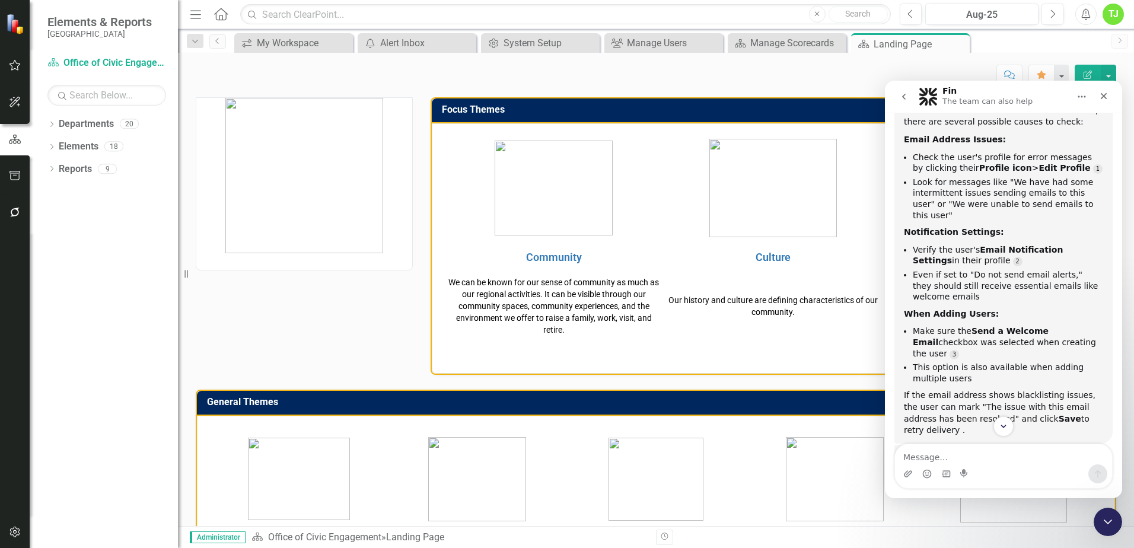
scroll to position [191, 0]
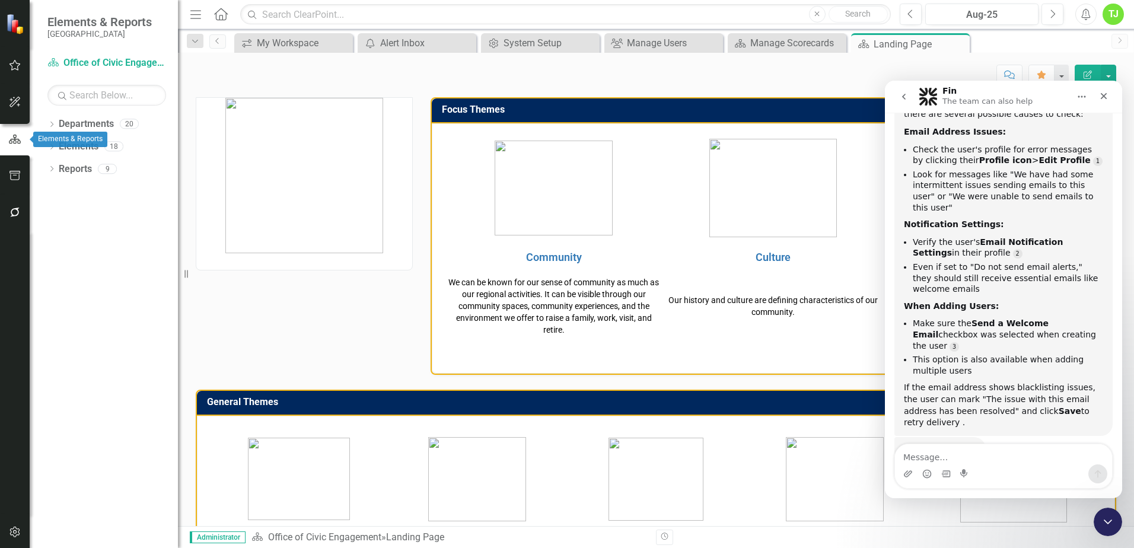
click at [14, 138] on icon "button" at bounding box center [15, 139] width 12 height 9
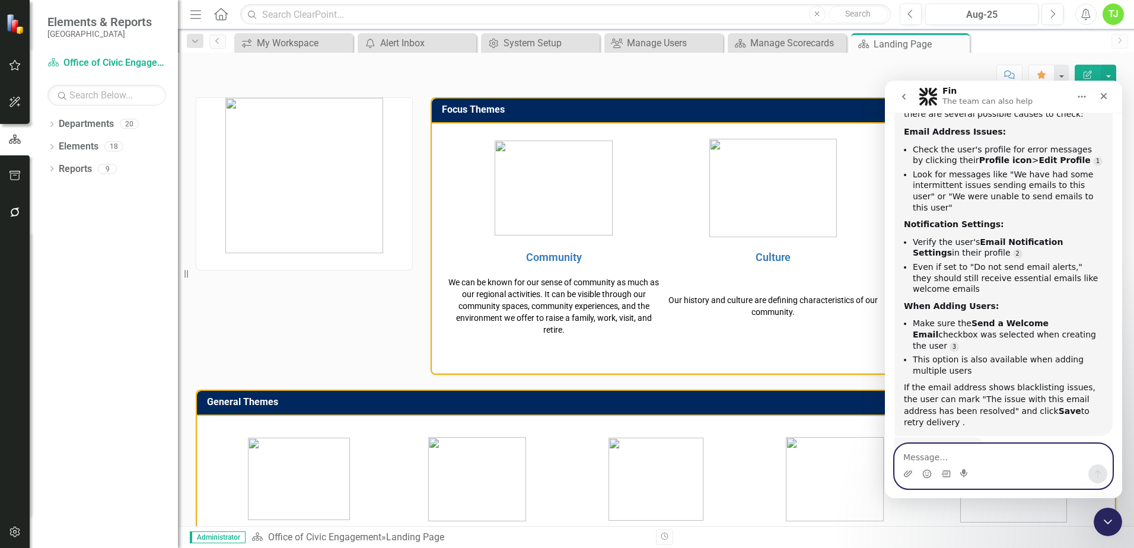
click at [925, 455] on textarea "Message…" at bounding box center [1003, 454] width 217 height 20
click at [942, 447] on div "Intercom messenger" at bounding box center [1003, 466] width 218 height 45
click at [930, 451] on textarea "Message…" at bounding box center [1003, 454] width 217 height 20
type textarea "no"
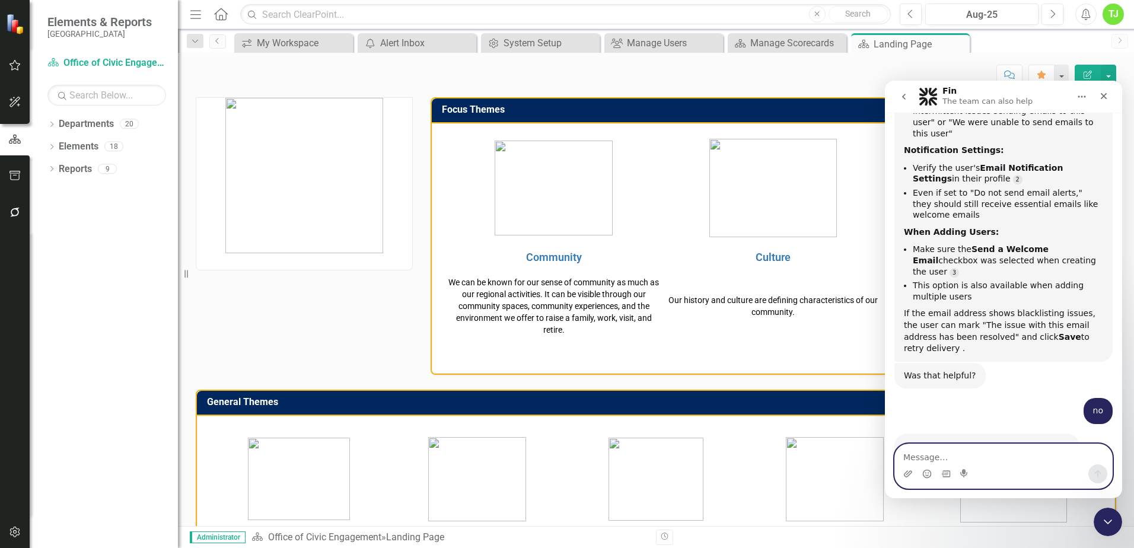
scroll to position [273, 0]
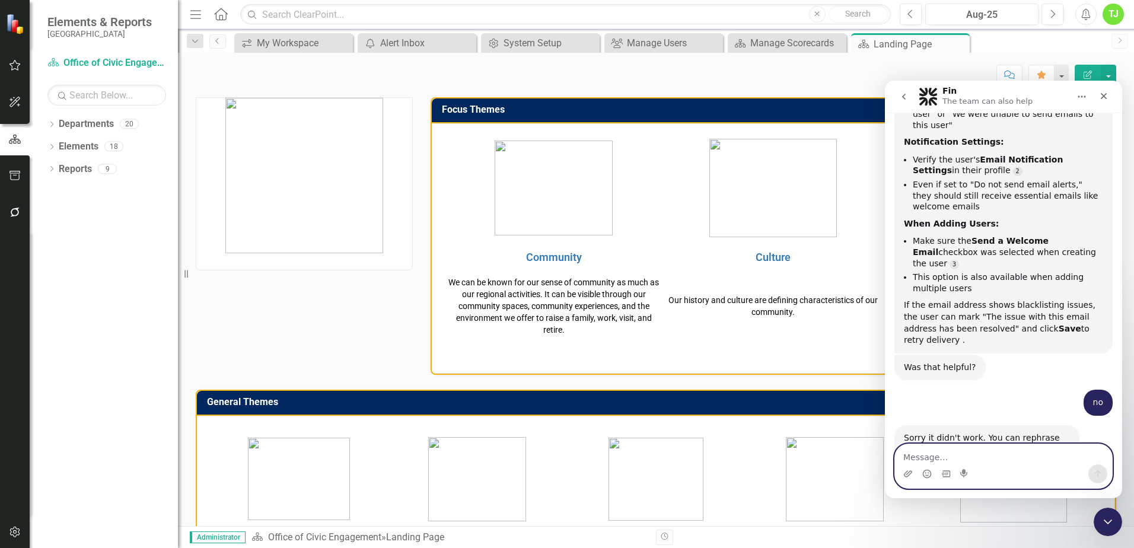
click at [928, 449] on textarea "Message…" at bounding box center [1003, 454] width 217 height 20
type textarea "talk to team"
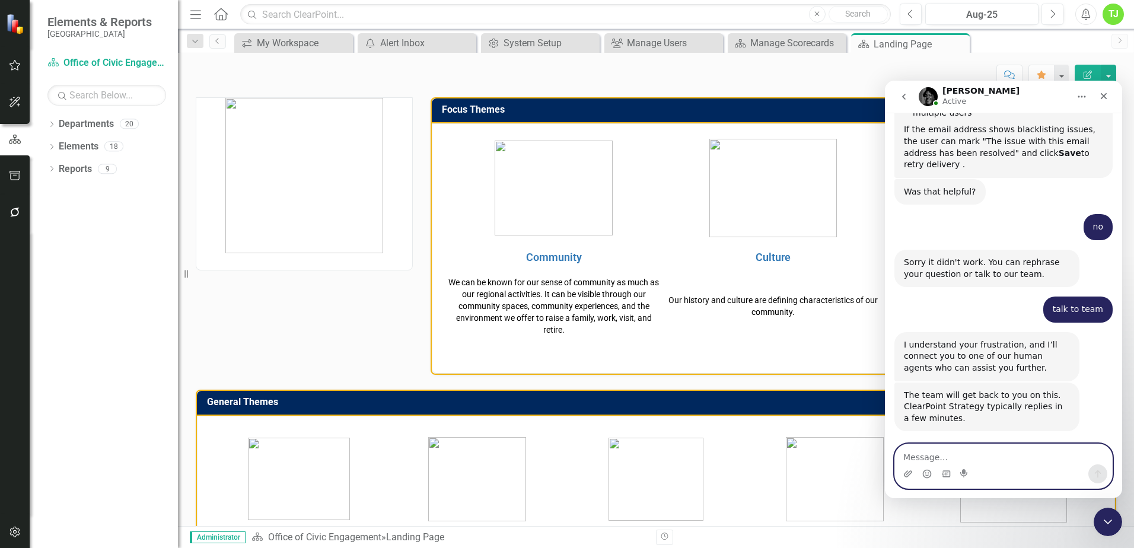
scroll to position [503, 0]
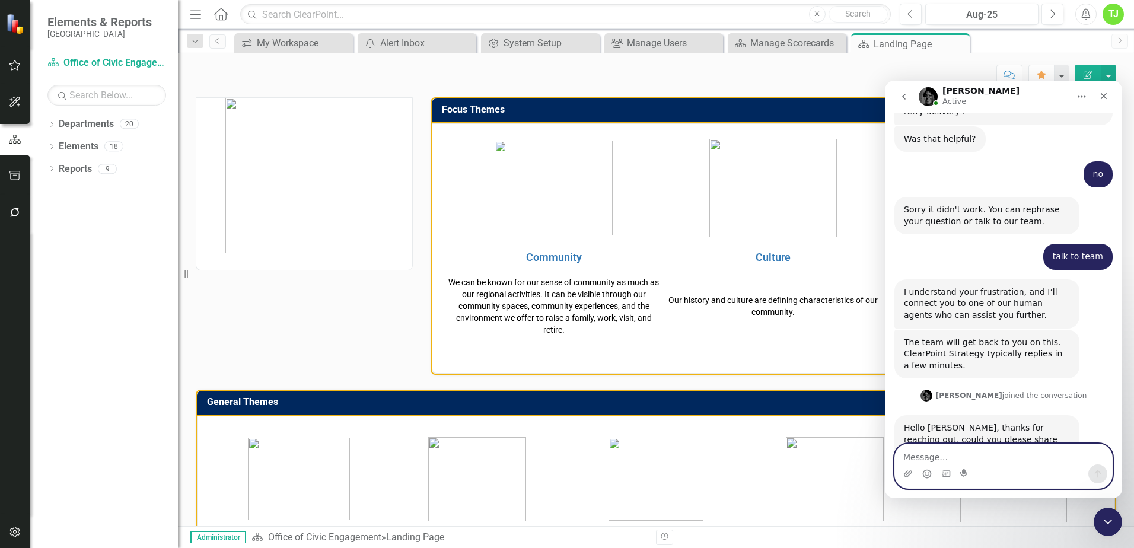
click at [911, 451] on textarea "Message…" at bounding box center [1003, 454] width 217 height 20
type textarea "[PERSON_NAME]"
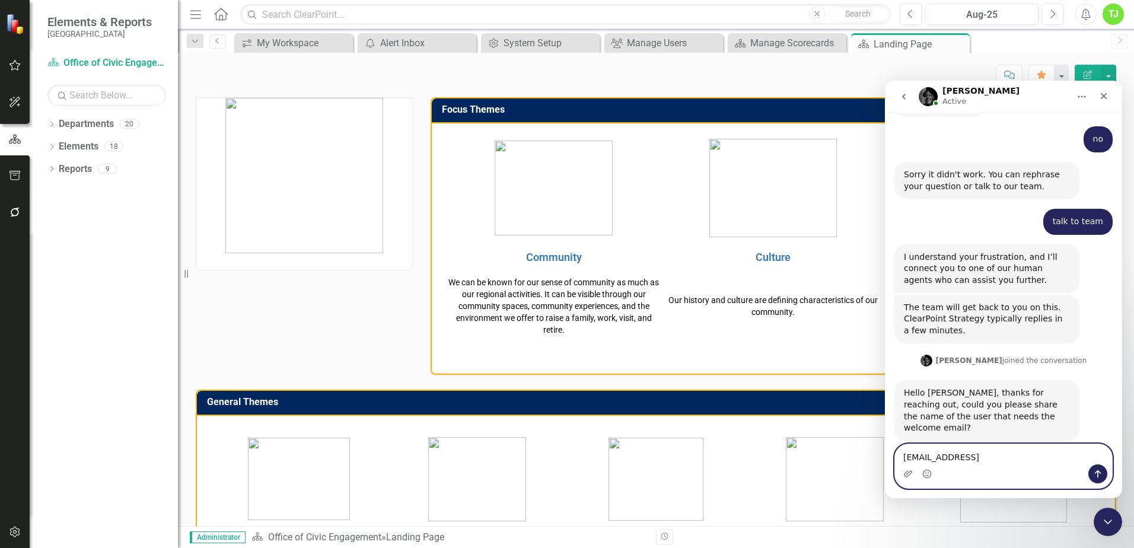
type textarea "[EMAIL_ADDRESS][DOMAIN_NAME]"
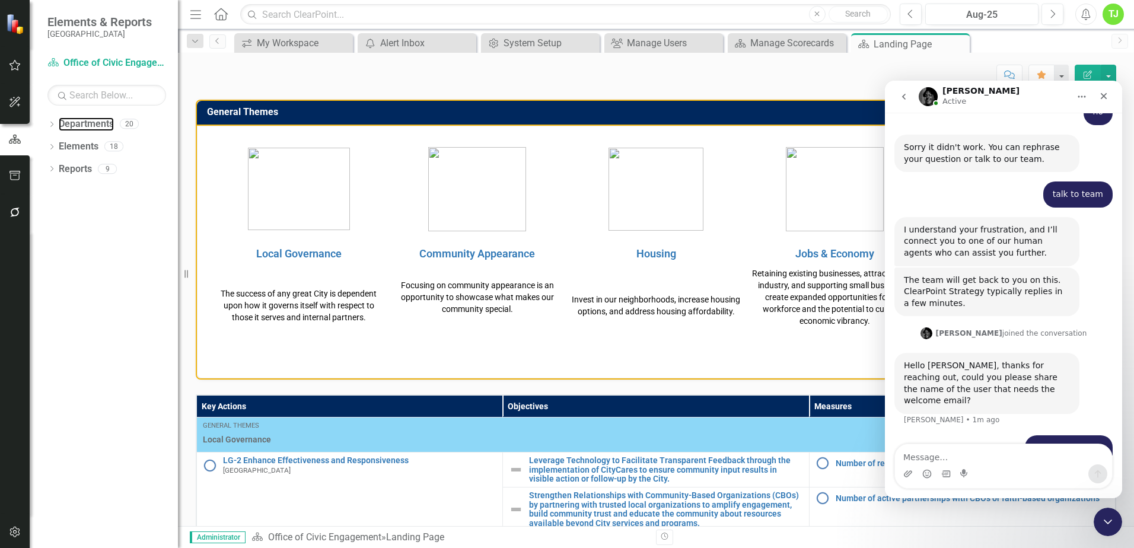
scroll to position [415, 0]
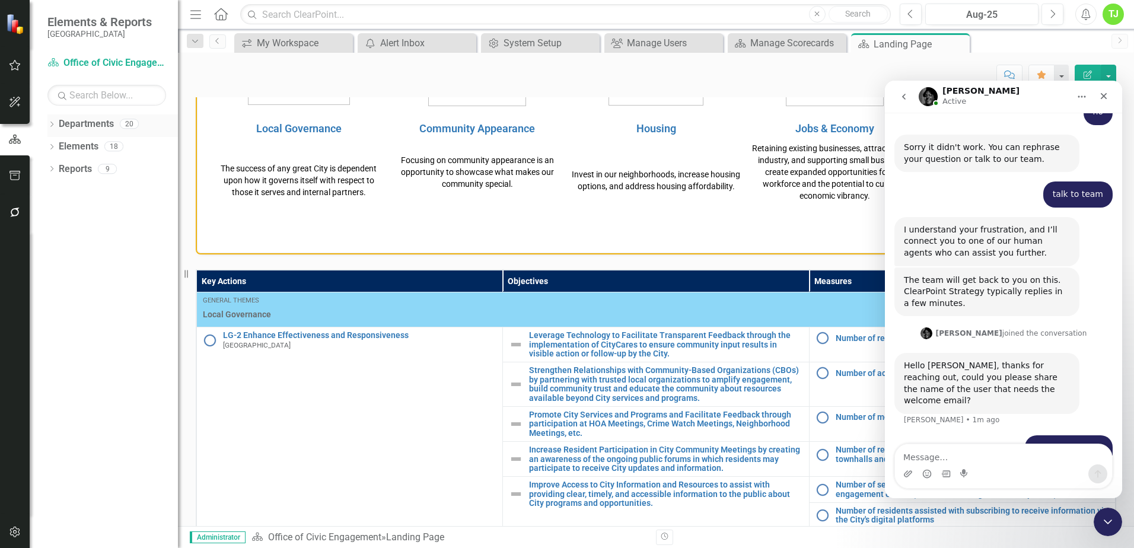
click at [55, 123] on div "Dropdown" at bounding box center [51, 125] width 8 height 10
click at [61, 144] on icon "Dropdown" at bounding box center [57, 145] width 9 height 7
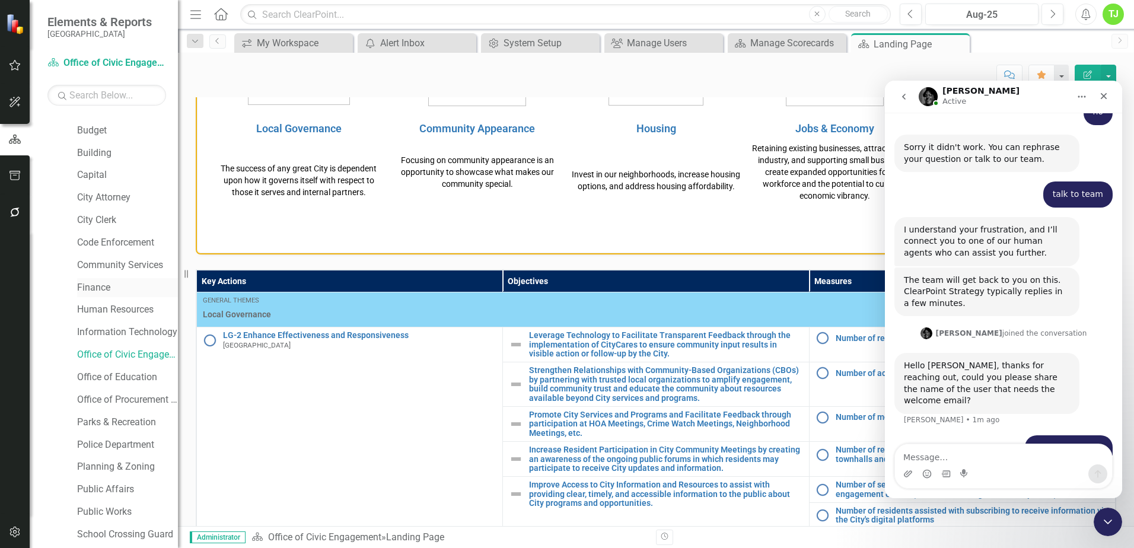
scroll to position [82, 0]
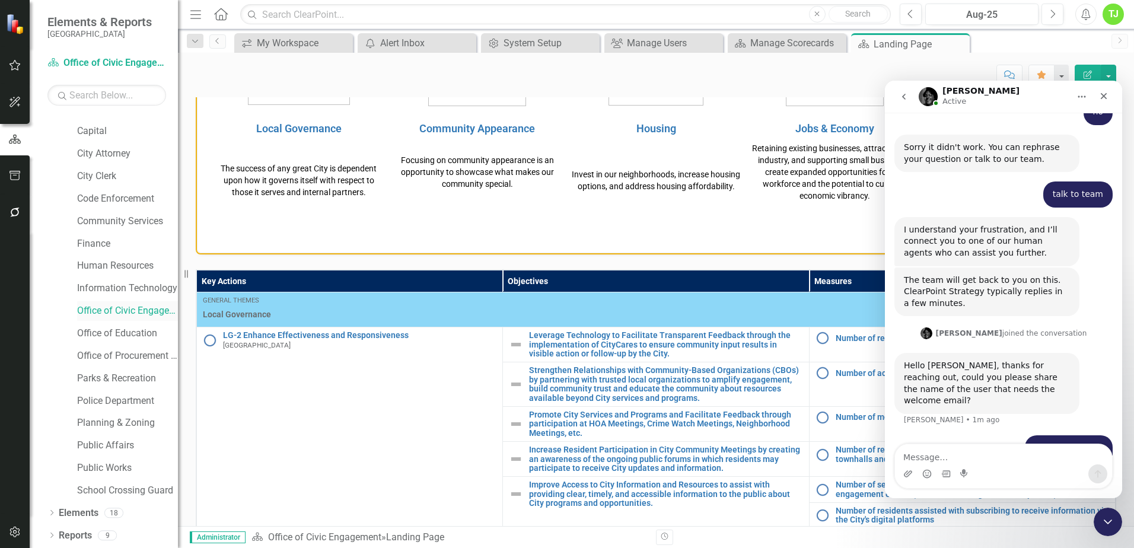
click at [130, 313] on link "Office of Civic Engagement" at bounding box center [127, 311] width 101 height 14
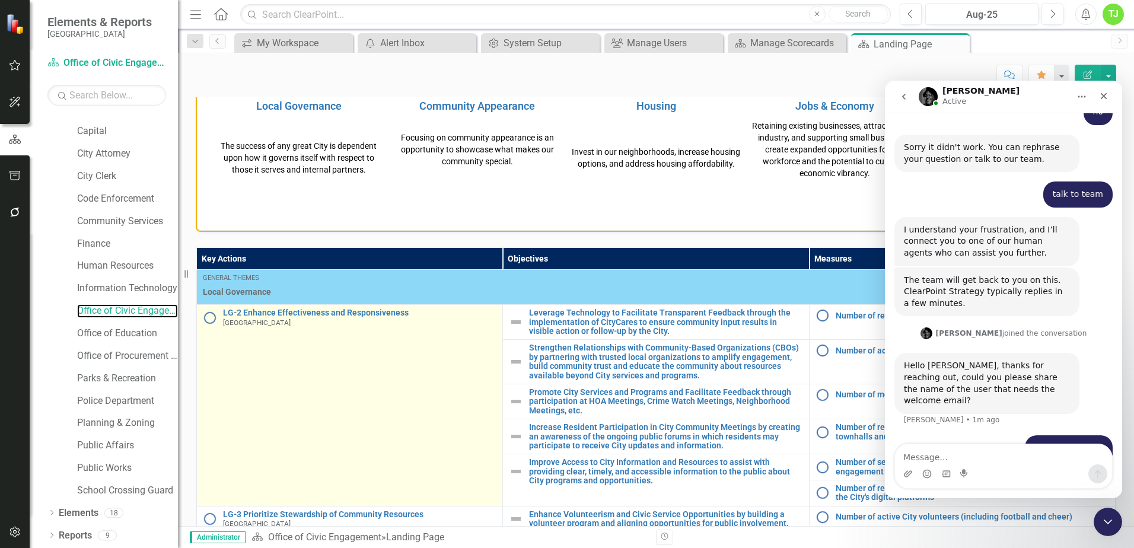
scroll to position [534, 0]
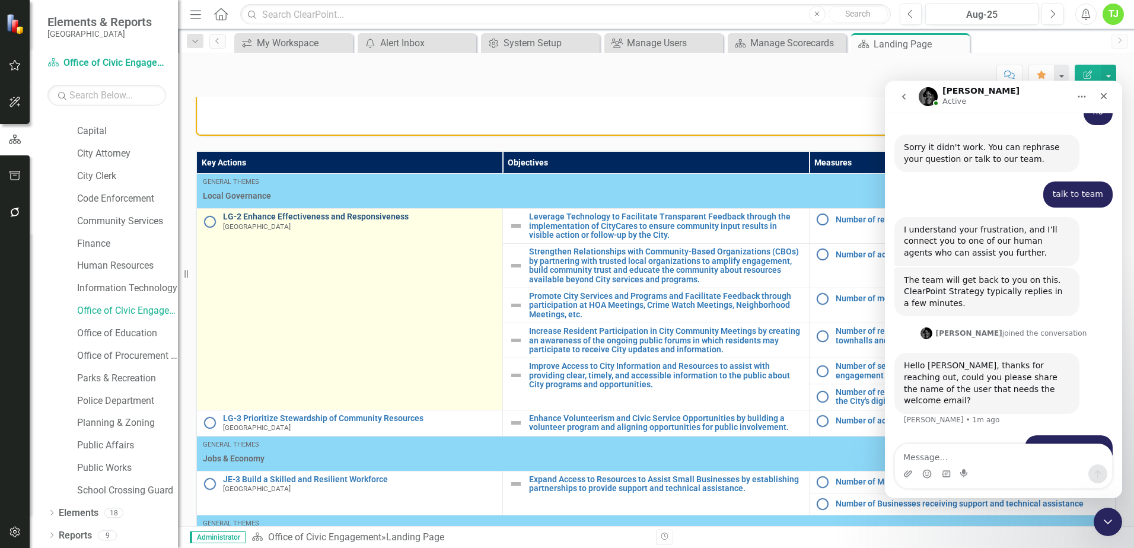
click at [300, 218] on link "LG-2 Enhance Effectiveness and Responsiveness" at bounding box center [359, 216] width 273 height 9
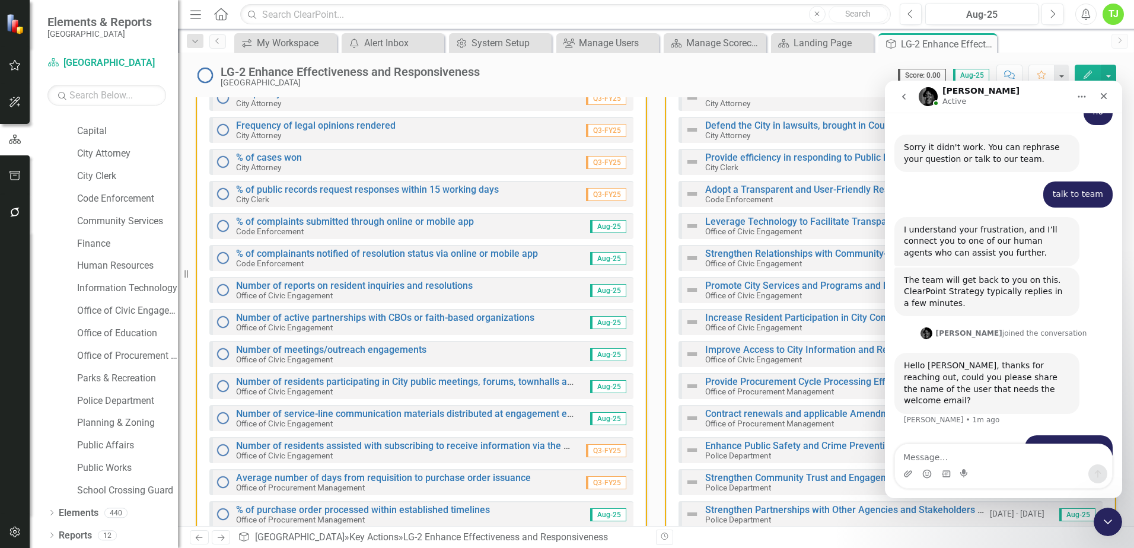
scroll to position [119, 0]
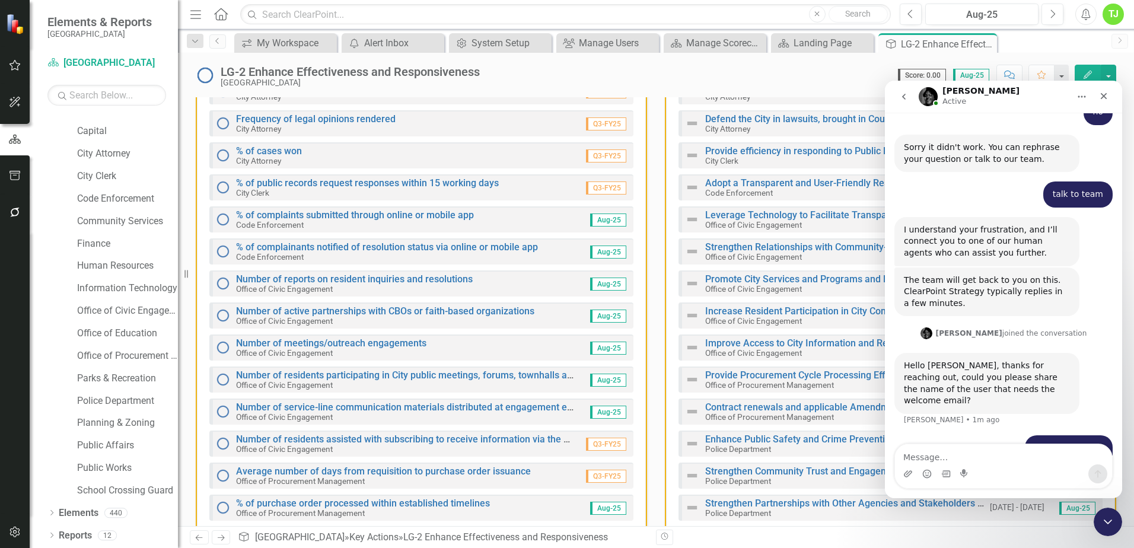
click at [311, 349] on small "Office of Civic Engagement" at bounding box center [284, 352] width 97 height 9
click at [277, 346] on link "Number of meetings/outreach engagements" at bounding box center [331, 342] width 190 height 11
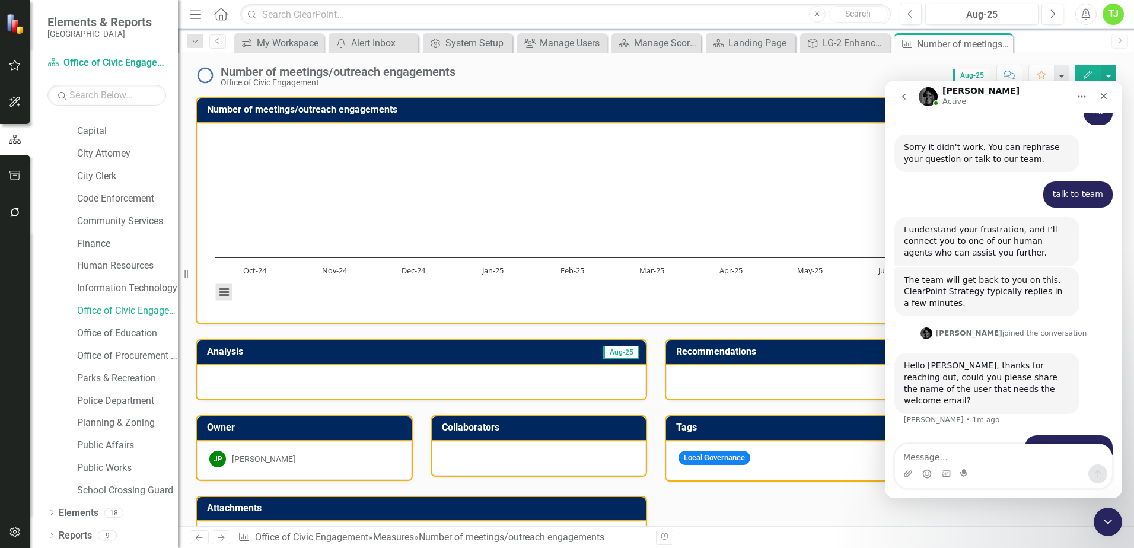
click at [227, 289] on button "View chart menu, Chart" at bounding box center [224, 292] width 17 height 17
click at [562, 173] on rect "Interactive chart" at bounding box center [651, 222] width 884 height 178
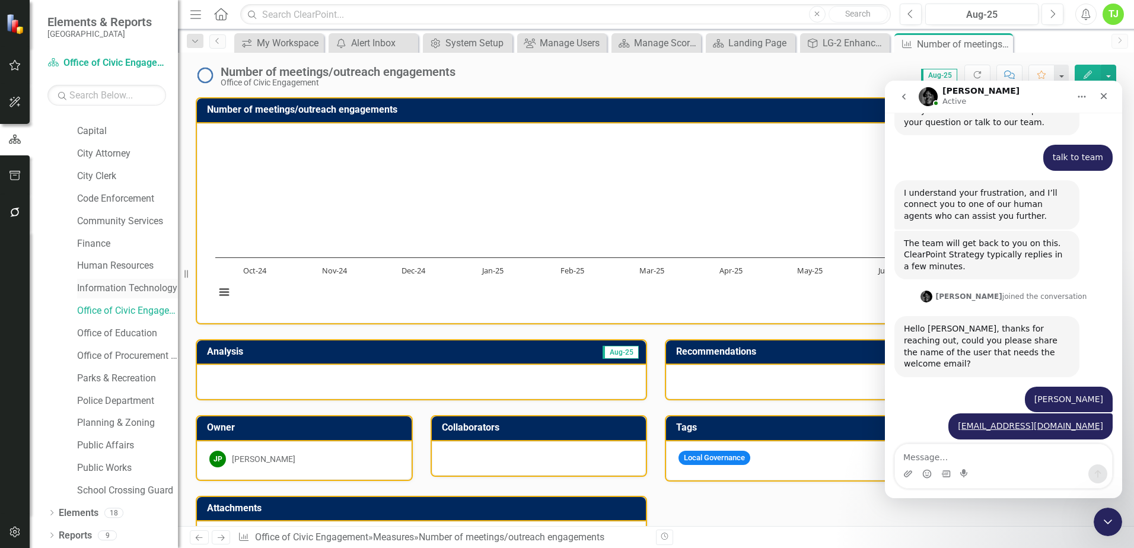
scroll to position [601, 0]
click at [927, 96] on img "Intercom messenger" at bounding box center [928, 96] width 19 height 19
click at [944, 91] on h1 "[PERSON_NAME]" at bounding box center [980, 91] width 77 height 9
click at [947, 99] on p "Active" at bounding box center [954, 101] width 24 height 12
click at [949, 90] on h1 "[PERSON_NAME]" at bounding box center [980, 91] width 77 height 9
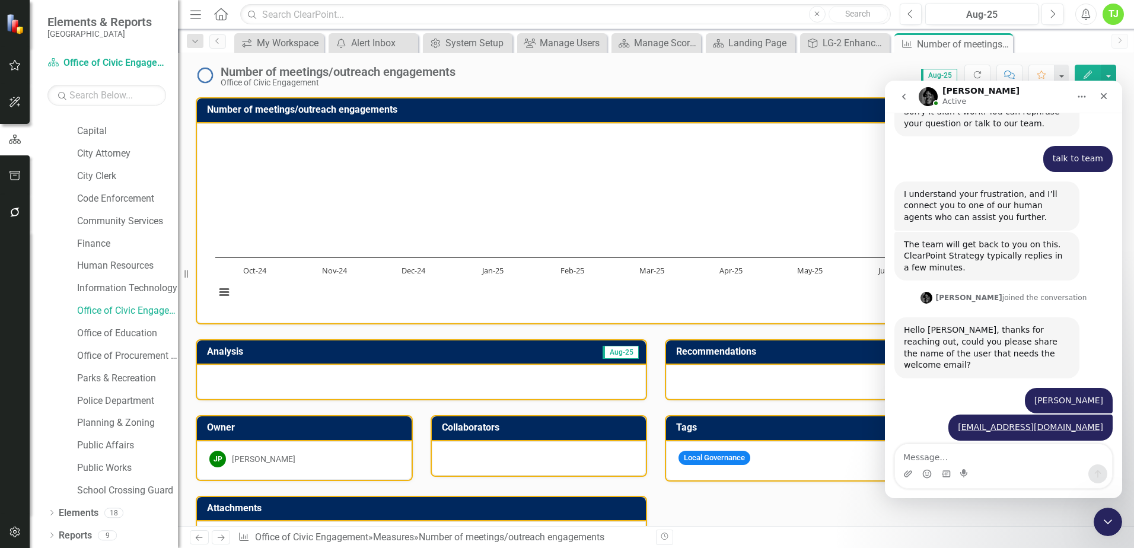
click at [927, 91] on img "Intercom messenger" at bounding box center [928, 96] width 19 height 19
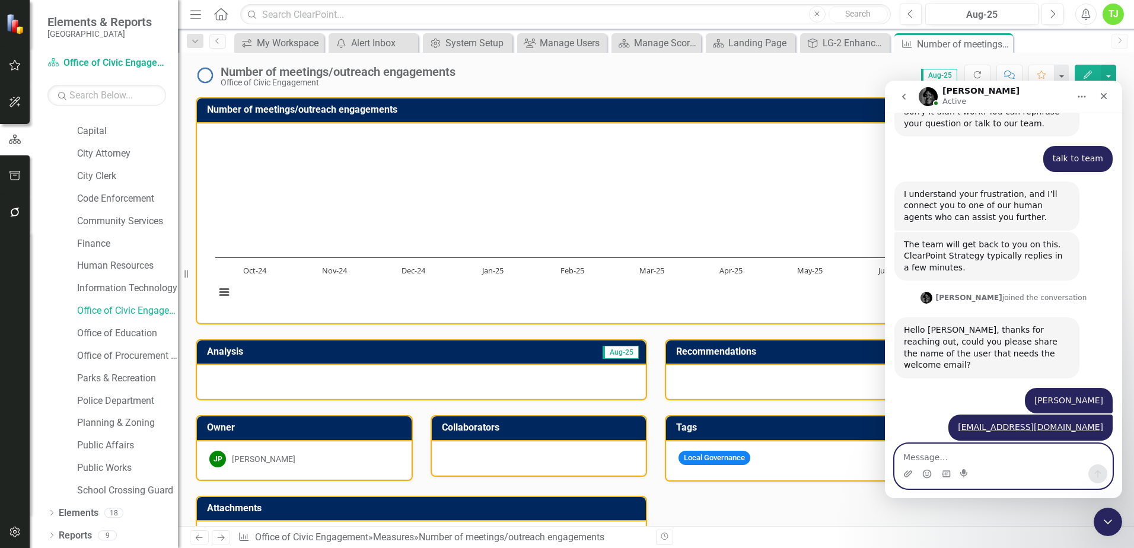
click at [920, 461] on textarea "Message…" at bounding box center [1003, 454] width 217 height 20
type textarea "ok"
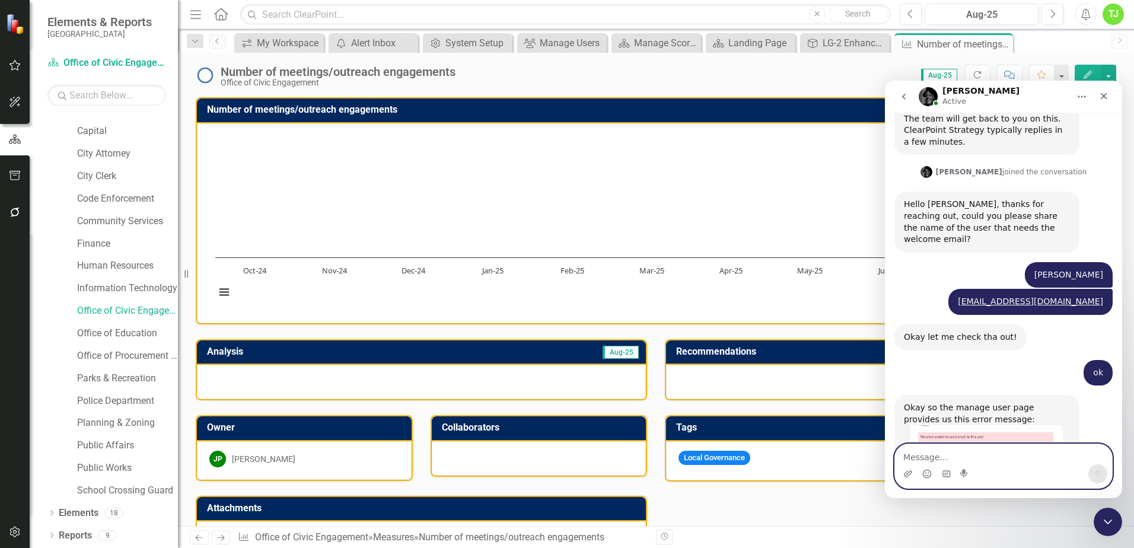
scroll to position [734, 0]
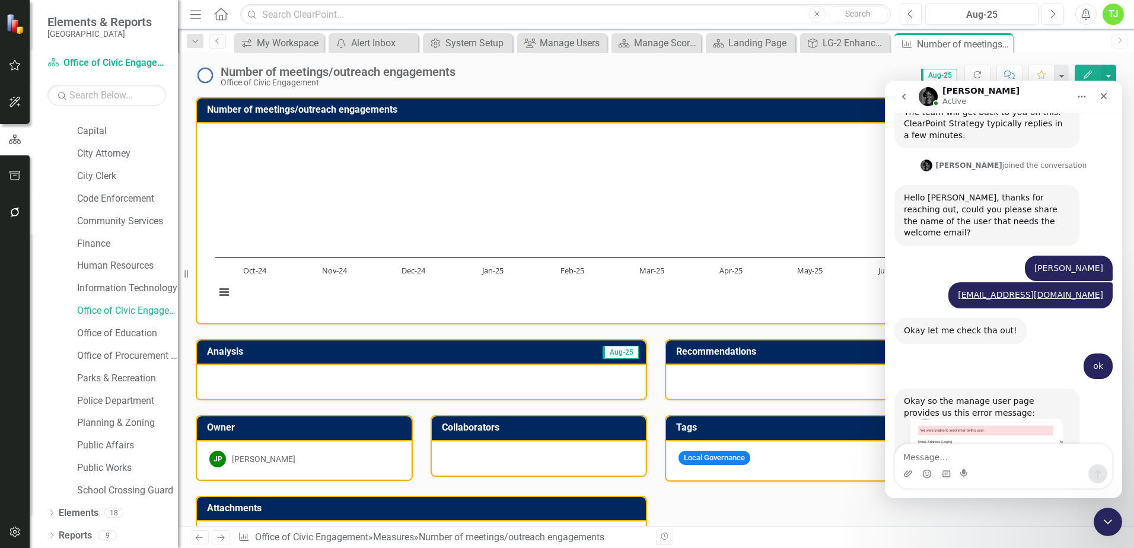
drag, startPoint x: 998, startPoint y: 418, endPoint x: 987, endPoint y: 404, distance: 17.8
click at [997, 416] on div "Okay so the manage user page provides us this error message: [PERSON_NAME] • Ju…" at bounding box center [986, 432] width 185 height 88
click at [985, 419] on img "Jeff says…" at bounding box center [983, 444] width 159 height 50
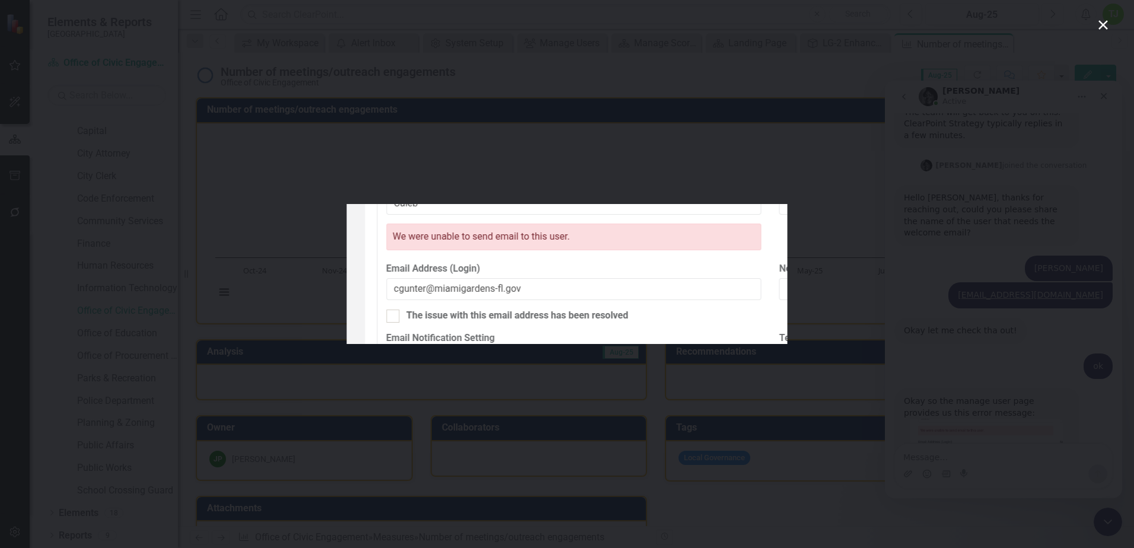
scroll to position [779, 0]
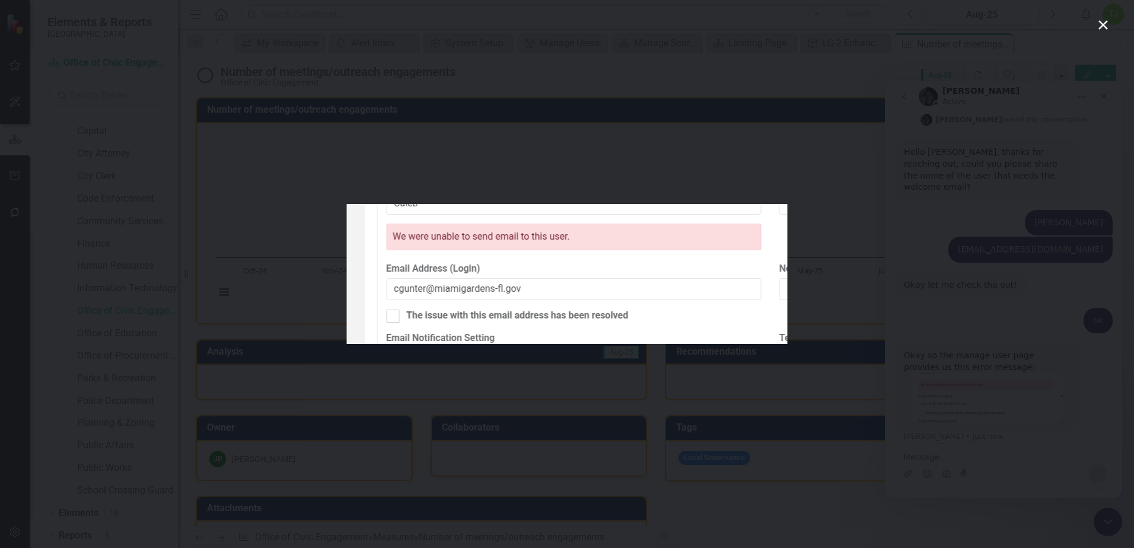
click at [999, 345] on div "Intercom messenger" at bounding box center [567, 274] width 1134 height 548
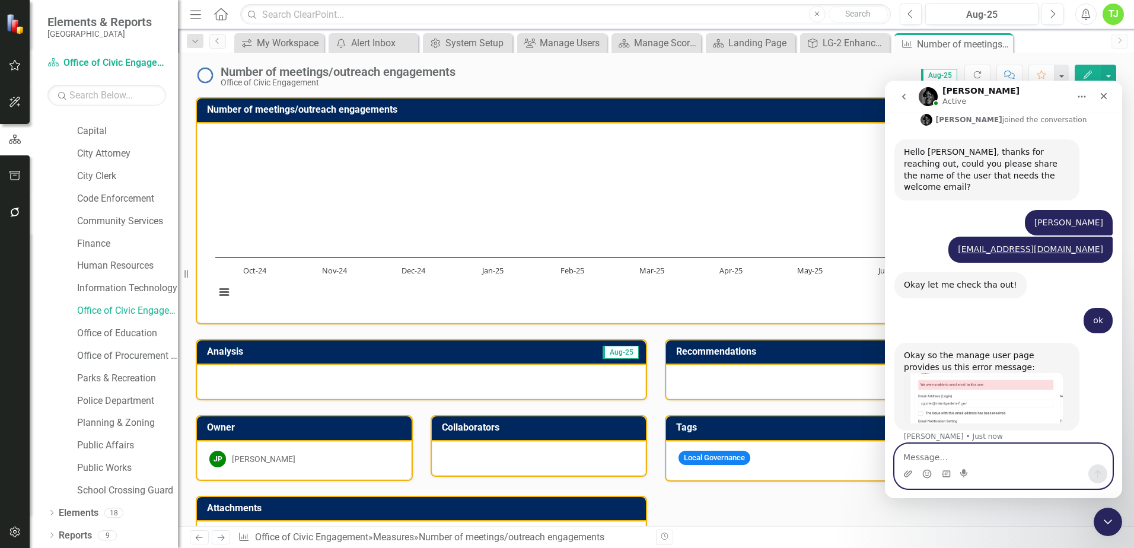
click at [948, 448] on textarea "Message…" at bounding box center [1003, 454] width 217 height 20
type textarea "the email is correct"
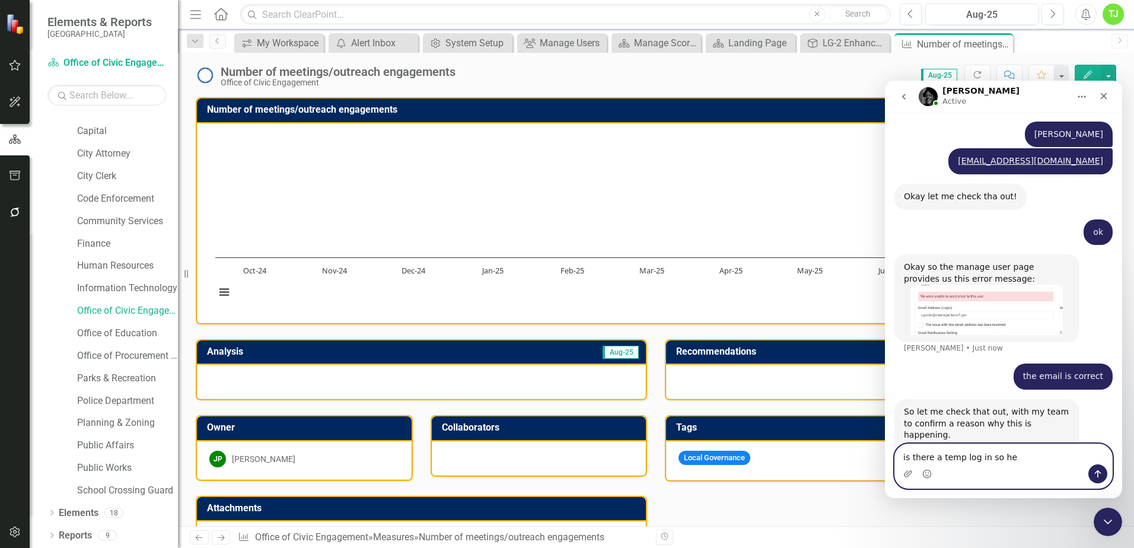
scroll to position [866, 0]
type textarea "is there a temp log in so he can get into the tool?"
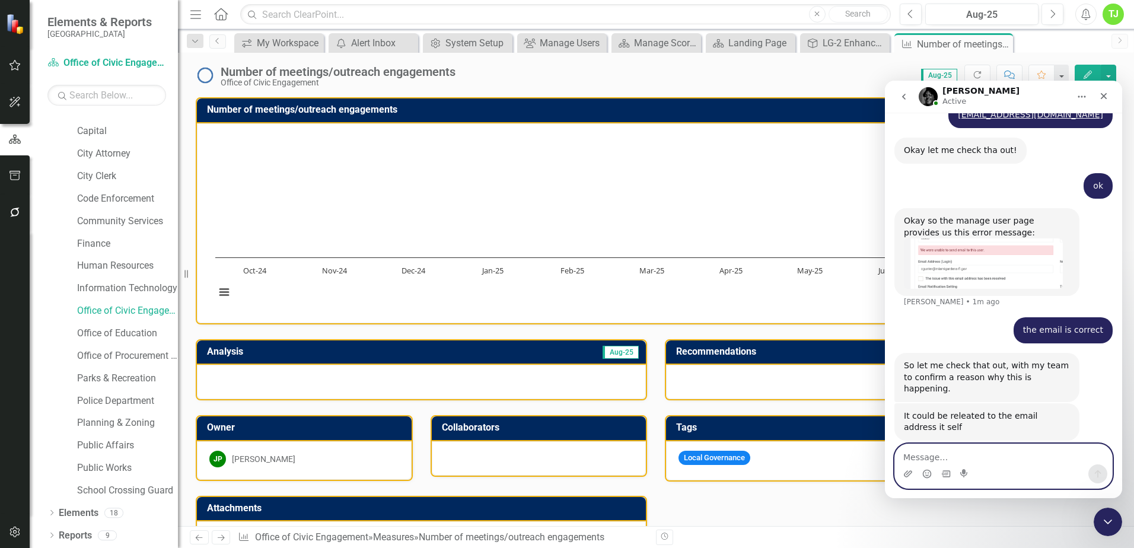
scroll to position [959, 0]
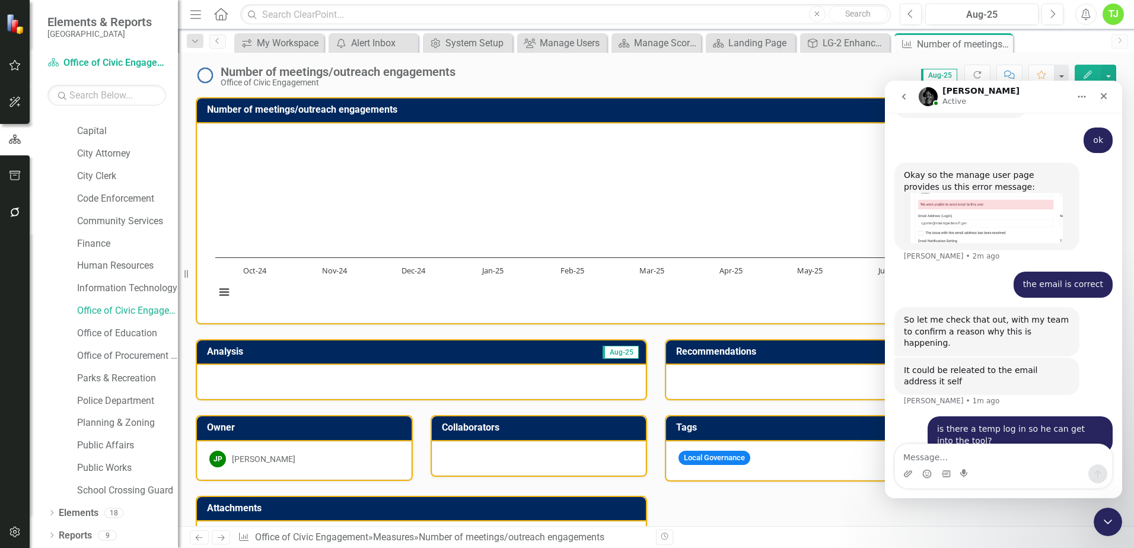
click at [984, 193] on img "Jeff says…" at bounding box center [983, 218] width 159 height 50
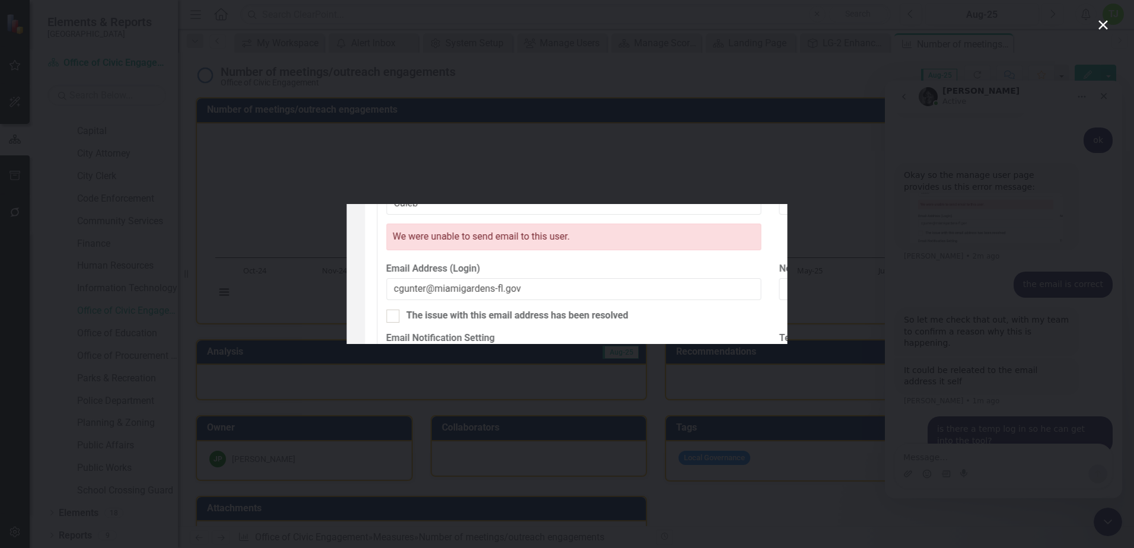
scroll to position [0, 0]
drag, startPoint x: 99, startPoint y: 84, endPoint x: 641, endPoint y: 259, distance: 569.5
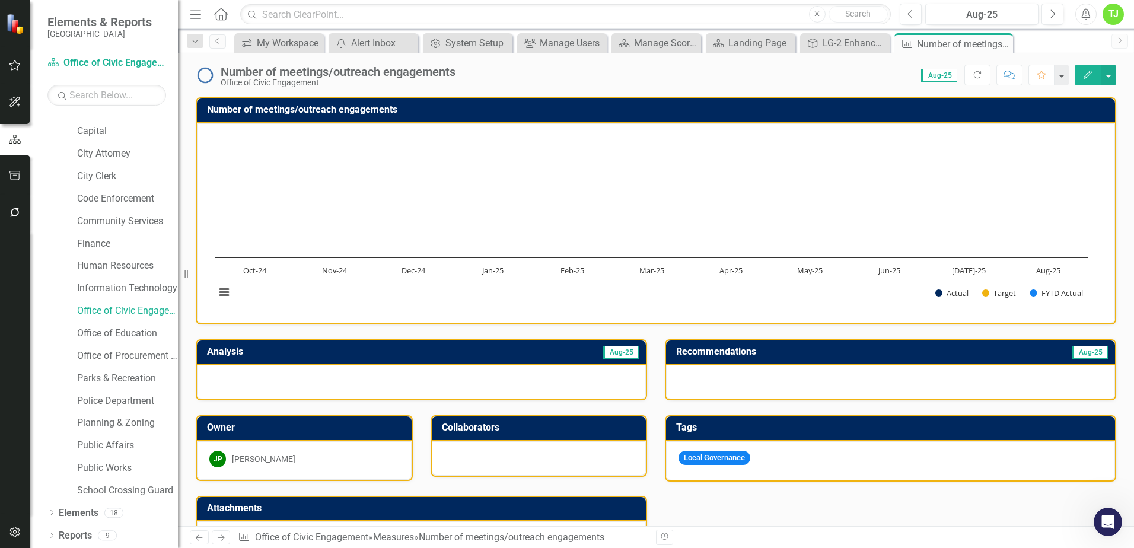
scroll to position [948, 0]
click at [1105, 527] on icon "Open Intercom Messenger" at bounding box center [1106, 521] width 20 height 20
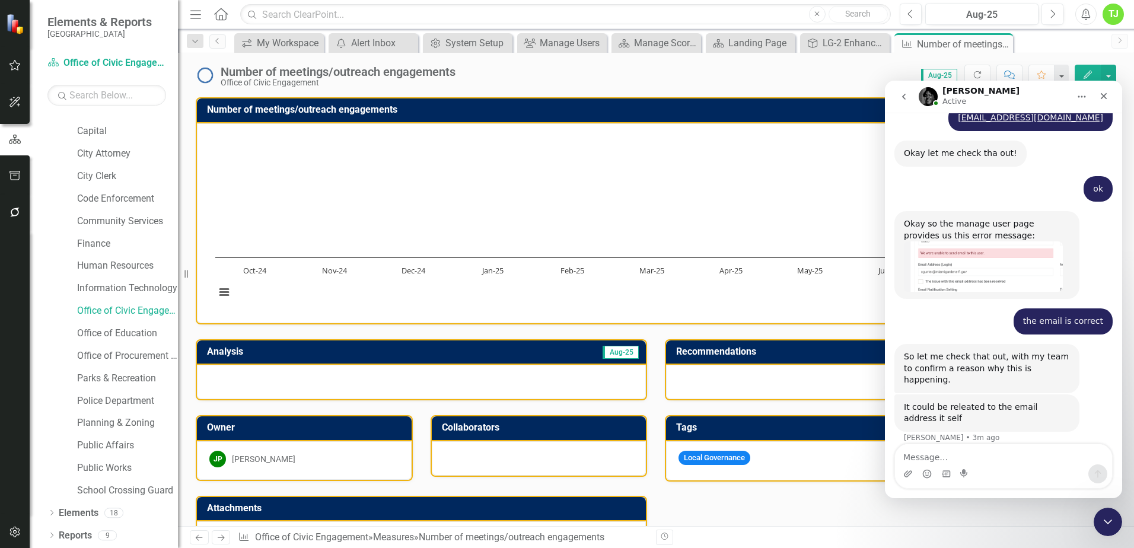
scroll to position [888, 0]
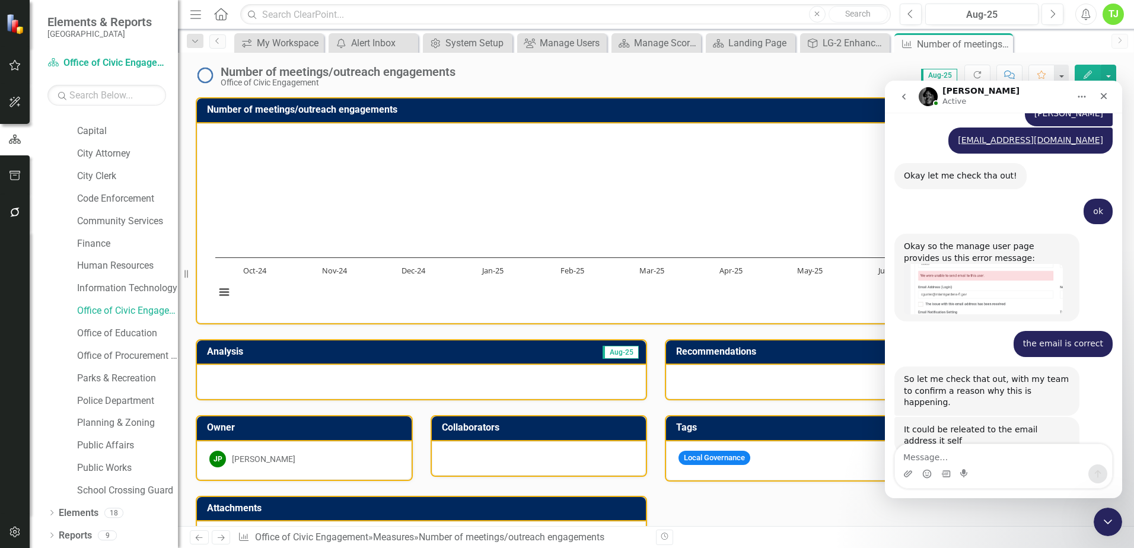
click at [974, 264] on img "Jeff says…" at bounding box center [983, 289] width 159 height 50
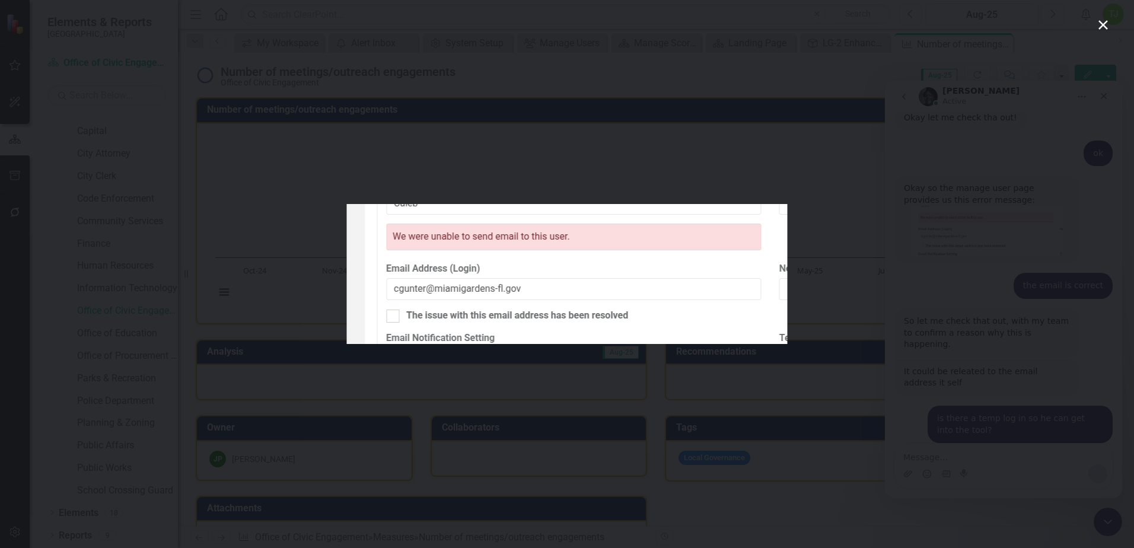
scroll to position [1003, 0]
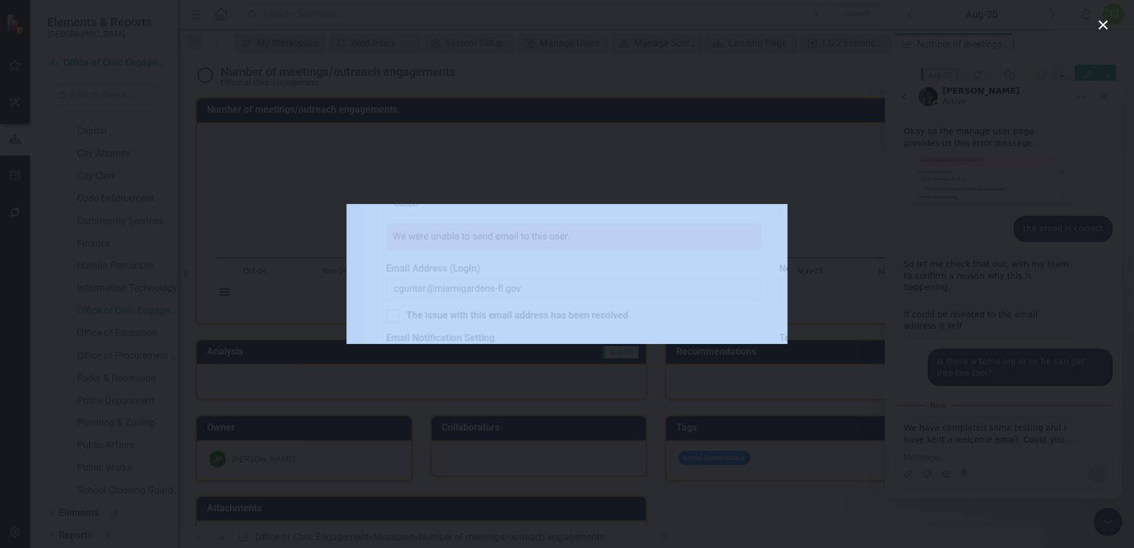
drag, startPoint x: 537, startPoint y: 286, endPoint x: 810, endPoint y: 229, distance: 279.1
click at [810, 229] on div "Intercom messenger" at bounding box center [567, 274] width 1134 height 548
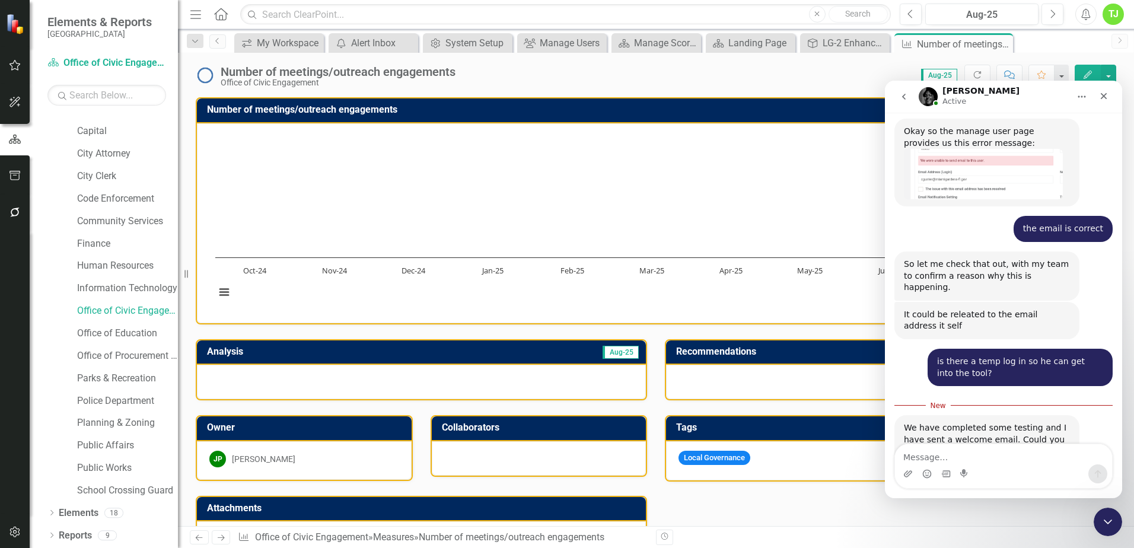
scroll to position [983, 0]
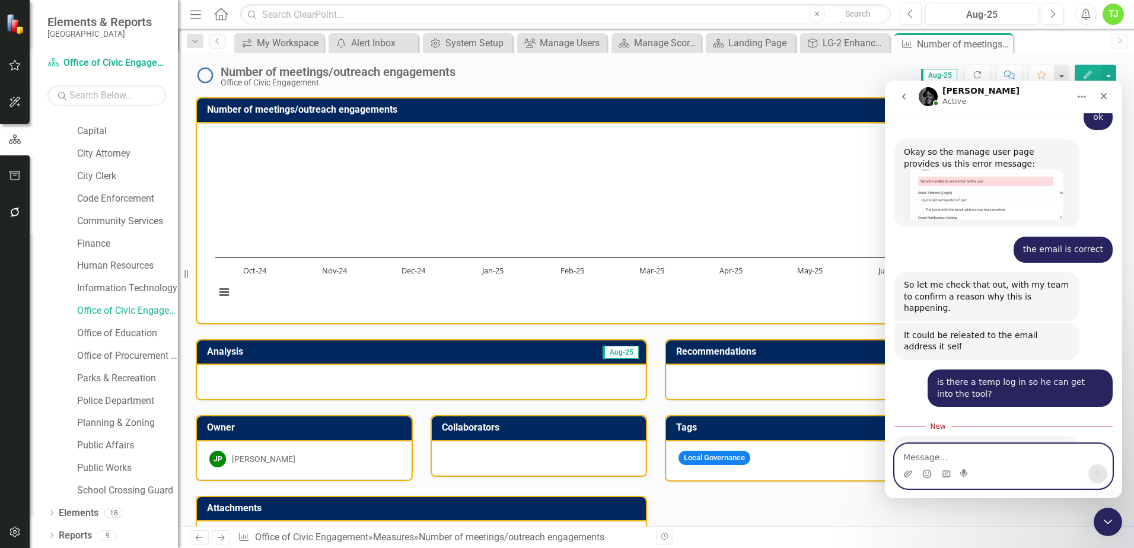
click at [926, 449] on textarea "Message…" at bounding box center [1003, 454] width 217 height 20
type textarea "ok thanks"
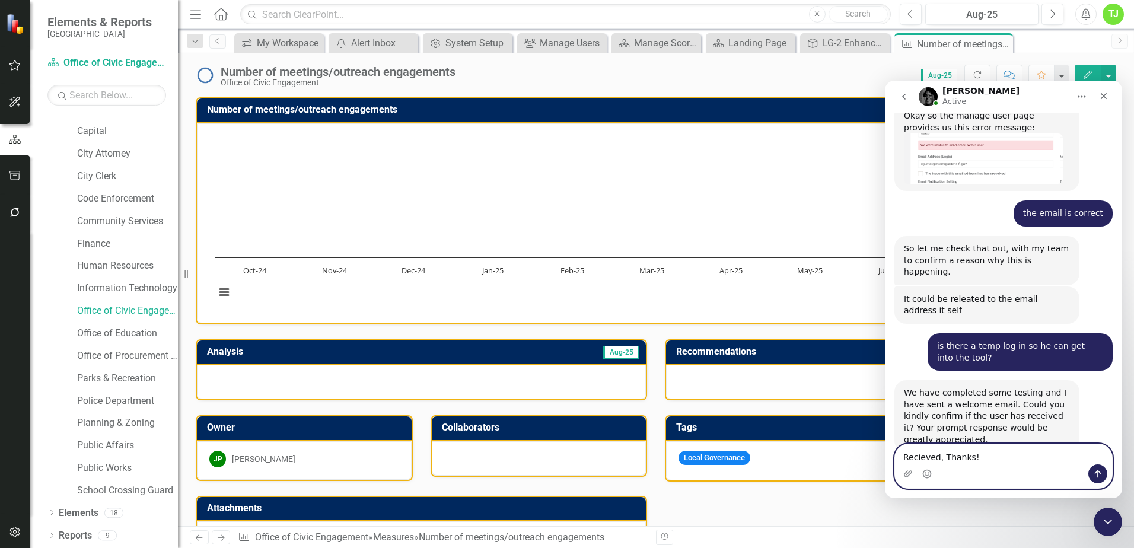
type textarea "Received, Thanks!"
click at [985, 460] on textarea "Received, Thanks!" at bounding box center [1003, 454] width 217 height 20
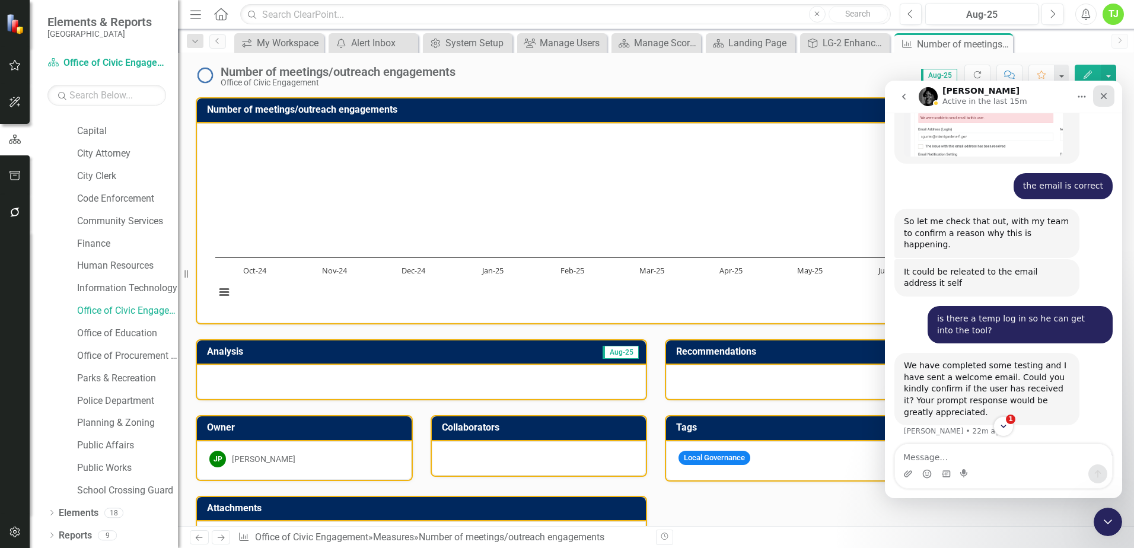
drag, startPoint x: 2018, startPoint y: 620, endPoint x: 1105, endPoint y: 98, distance: 1051.8
click at [1105, 98] on icon "Close" at bounding box center [1103, 95] width 9 height 9
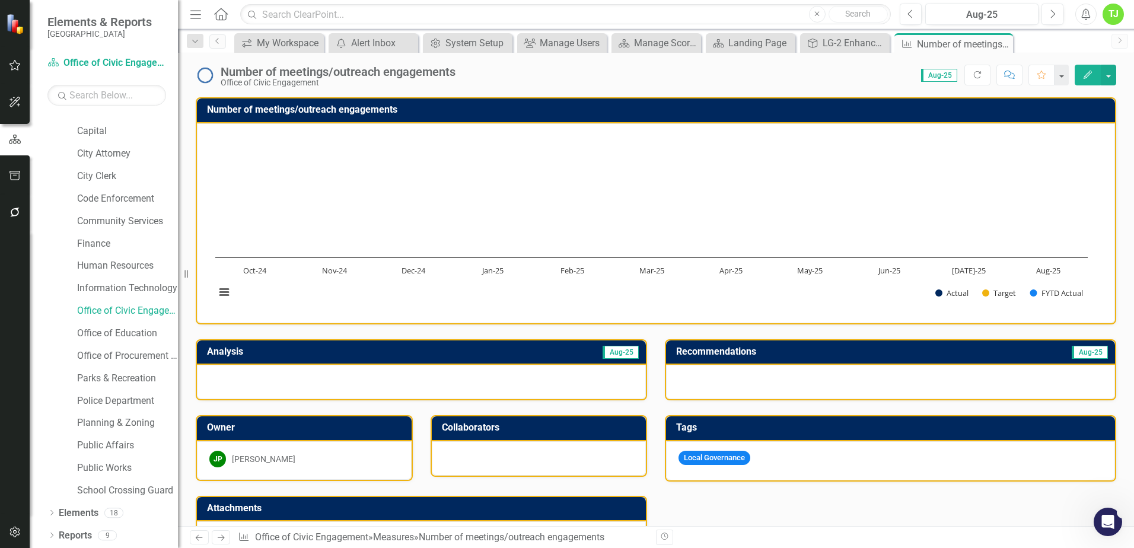
scroll to position [1092, 0]
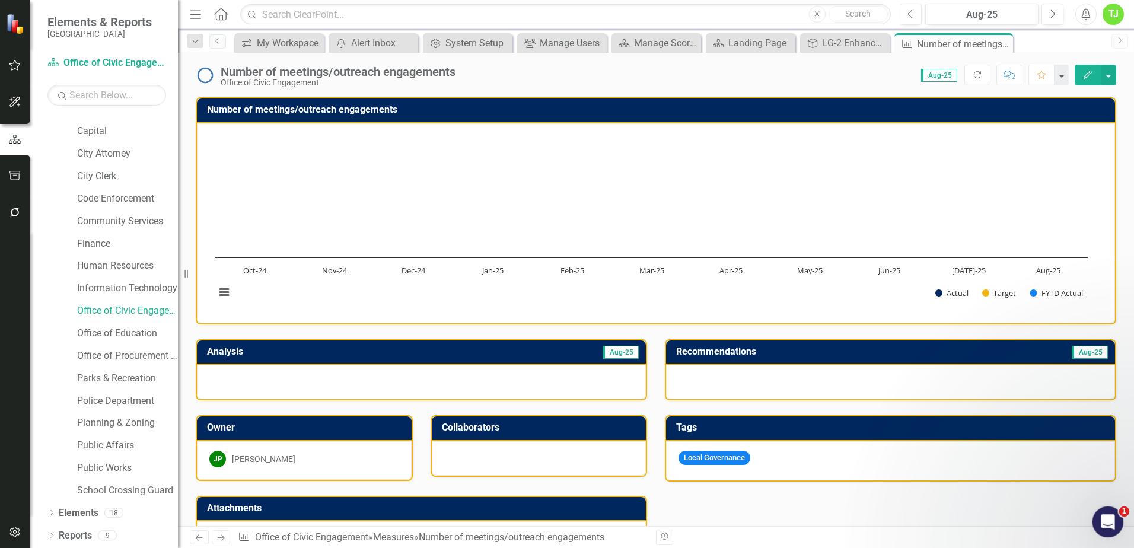
click at [1106, 519] on icon "Open Intercom Messenger" at bounding box center [1106, 521] width 20 height 20
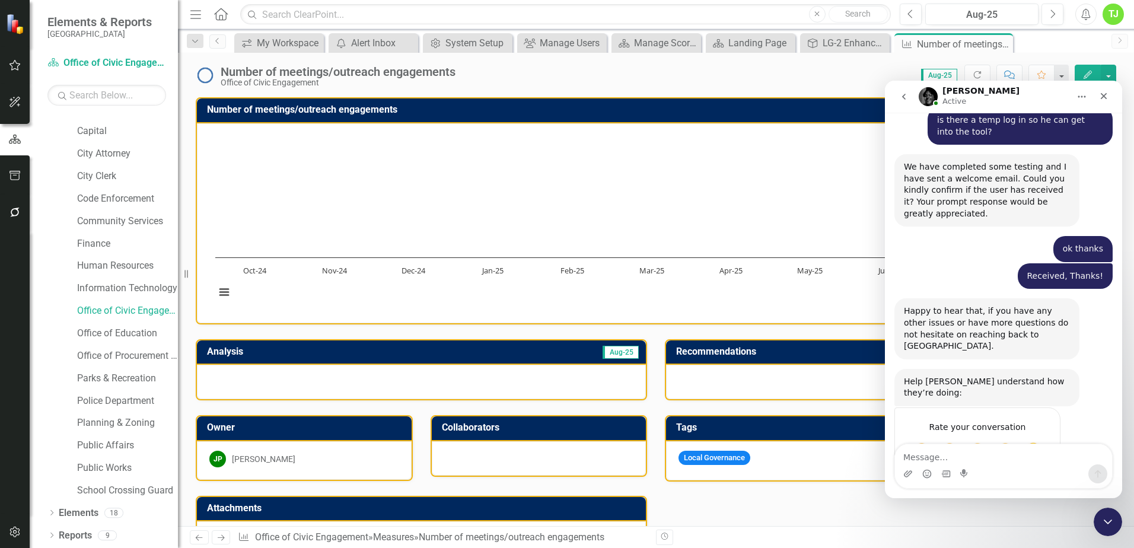
scroll to position [1199, 0]
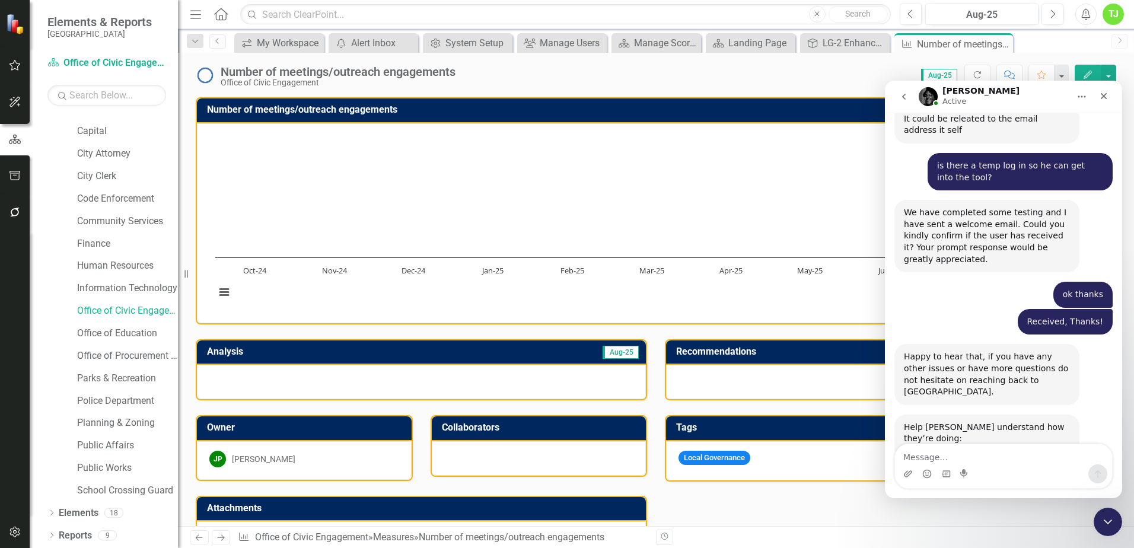
click at [1008, 486] on span "Great" at bounding box center [1004, 496] width 21 height 21
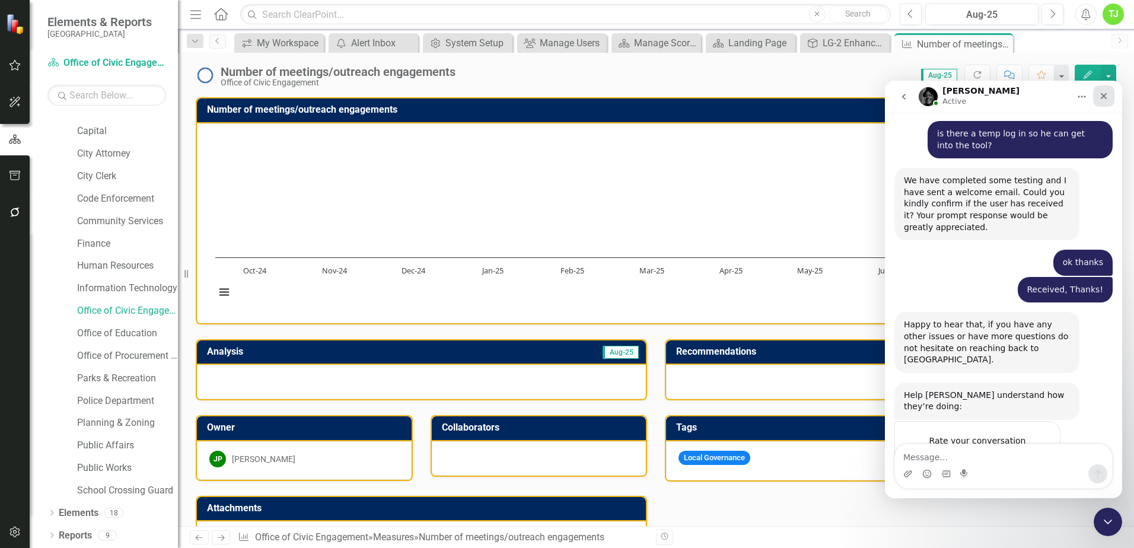
click at [1107, 97] on icon "Close" at bounding box center [1103, 95] width 9 height 9
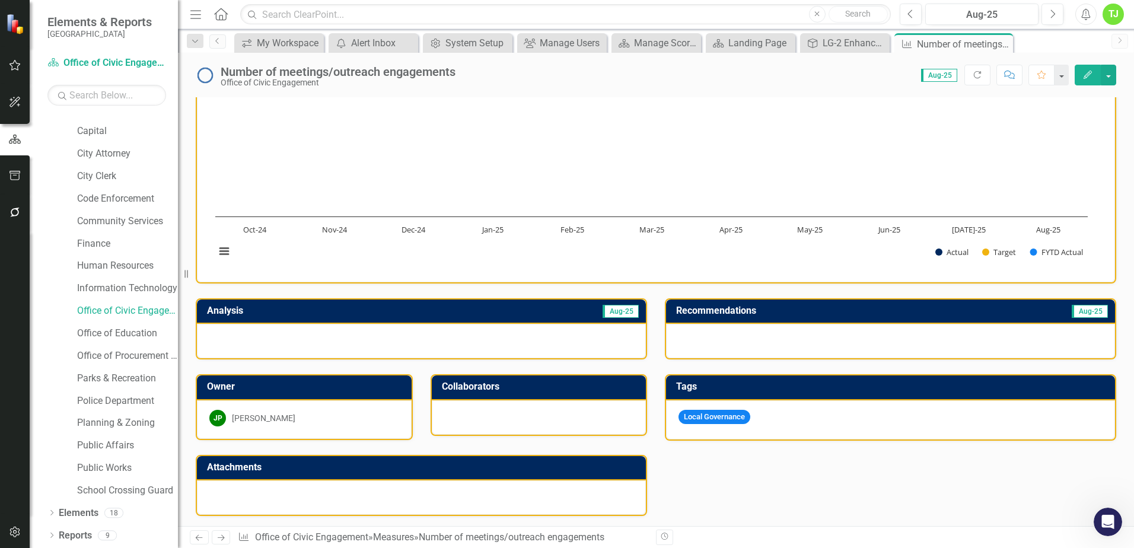
scroll to position [59, 0]
